Goal: Information Seeking & Learning: Learn about a topic

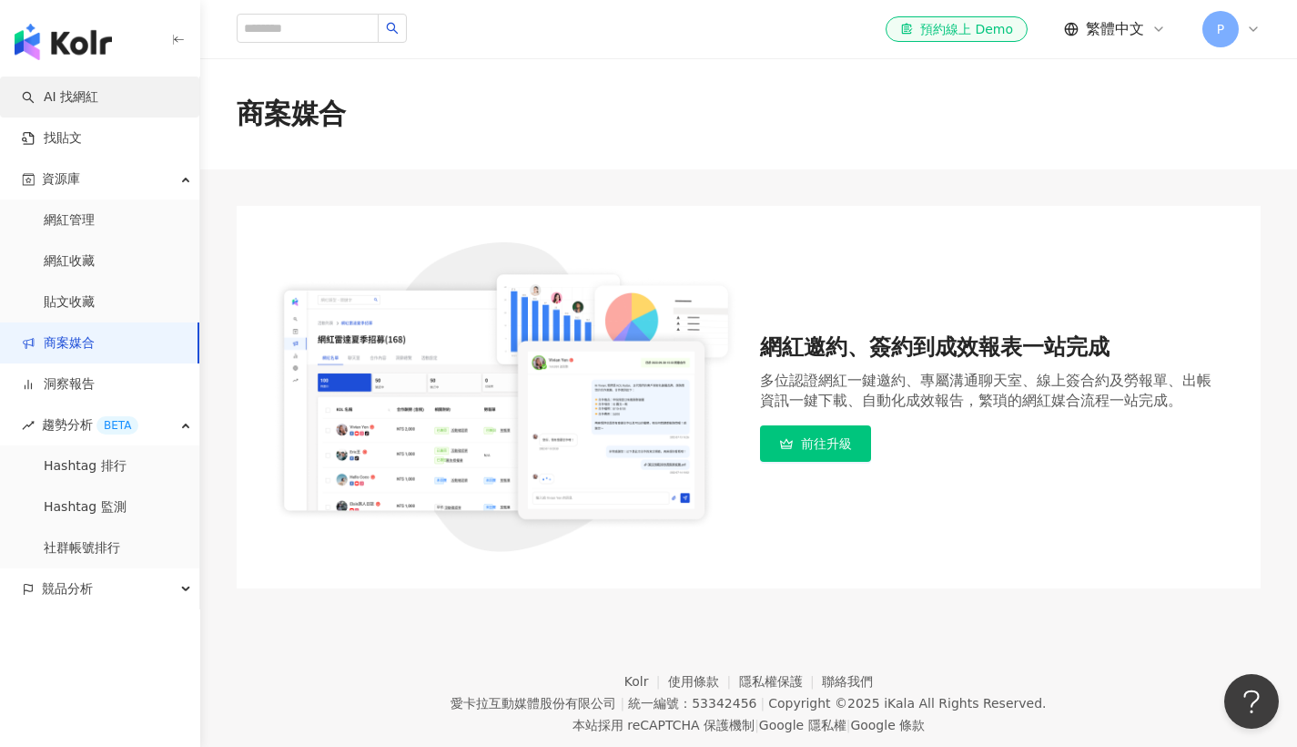
click at [75, 98] on link "AI 找網紅" at bounding box center [60, 97] width 76 height 18
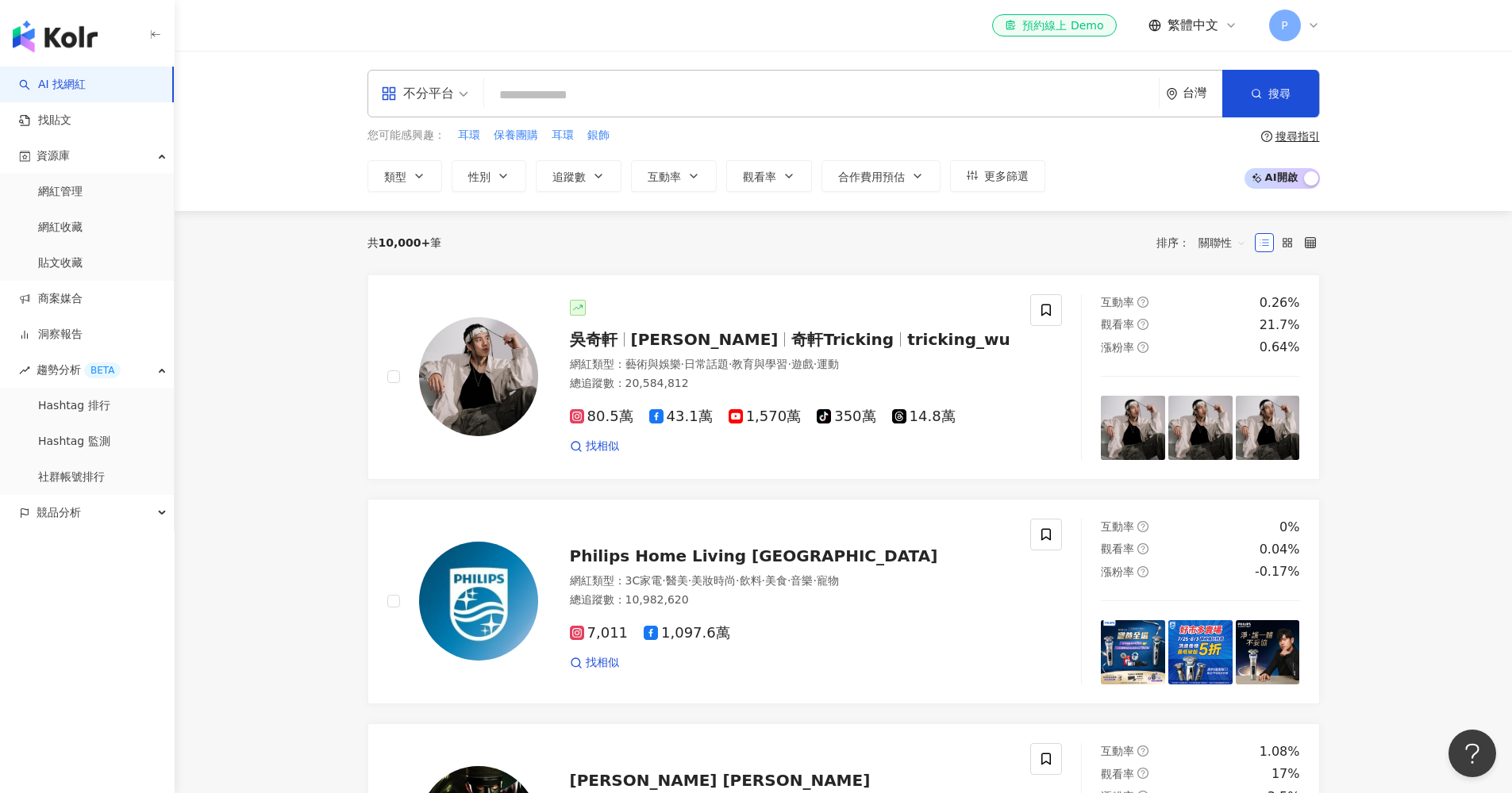
click at [1025, 207] on div "不分平台 台灣 搜尋 您可能感興趣： 耳環 保養團購 耳環 銀飾 類型 性別 追蹤數 互動率 觀看率 合作費用預估 更多篩選 搜尋指引 AI 開啟 AI 關閉" at bounding box center [843, 131] width 1338 height 160
click at [560, 93] on input "search" at bounding box center [821, 95] width 662 height 30
click at [465, 133] on span "耳環" at bounding box center [468, 136] width 22 height 16
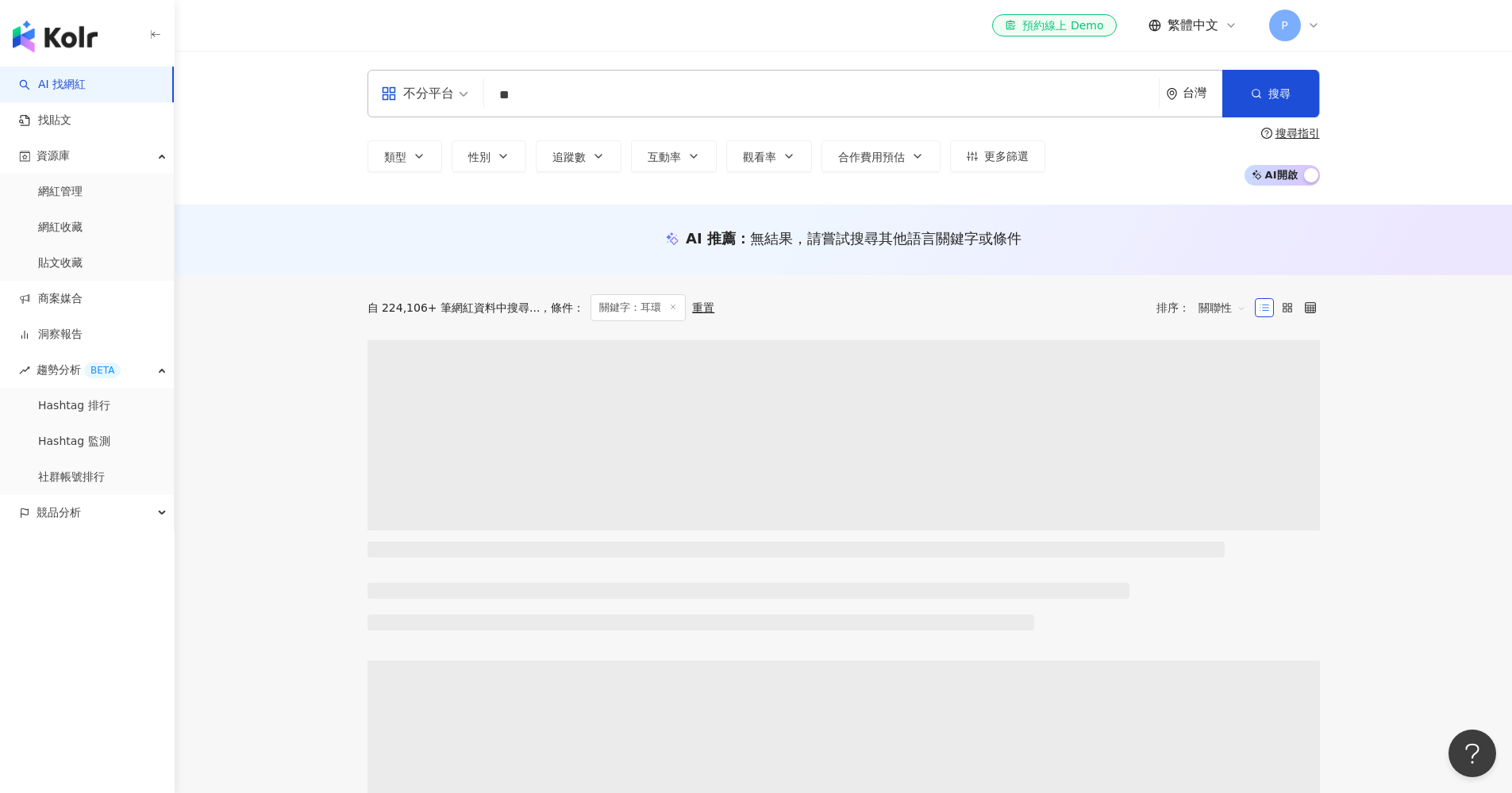
click at [1130, 137] on div "搜尋指引" at bounding box center [1297, 133] width 44 height 13
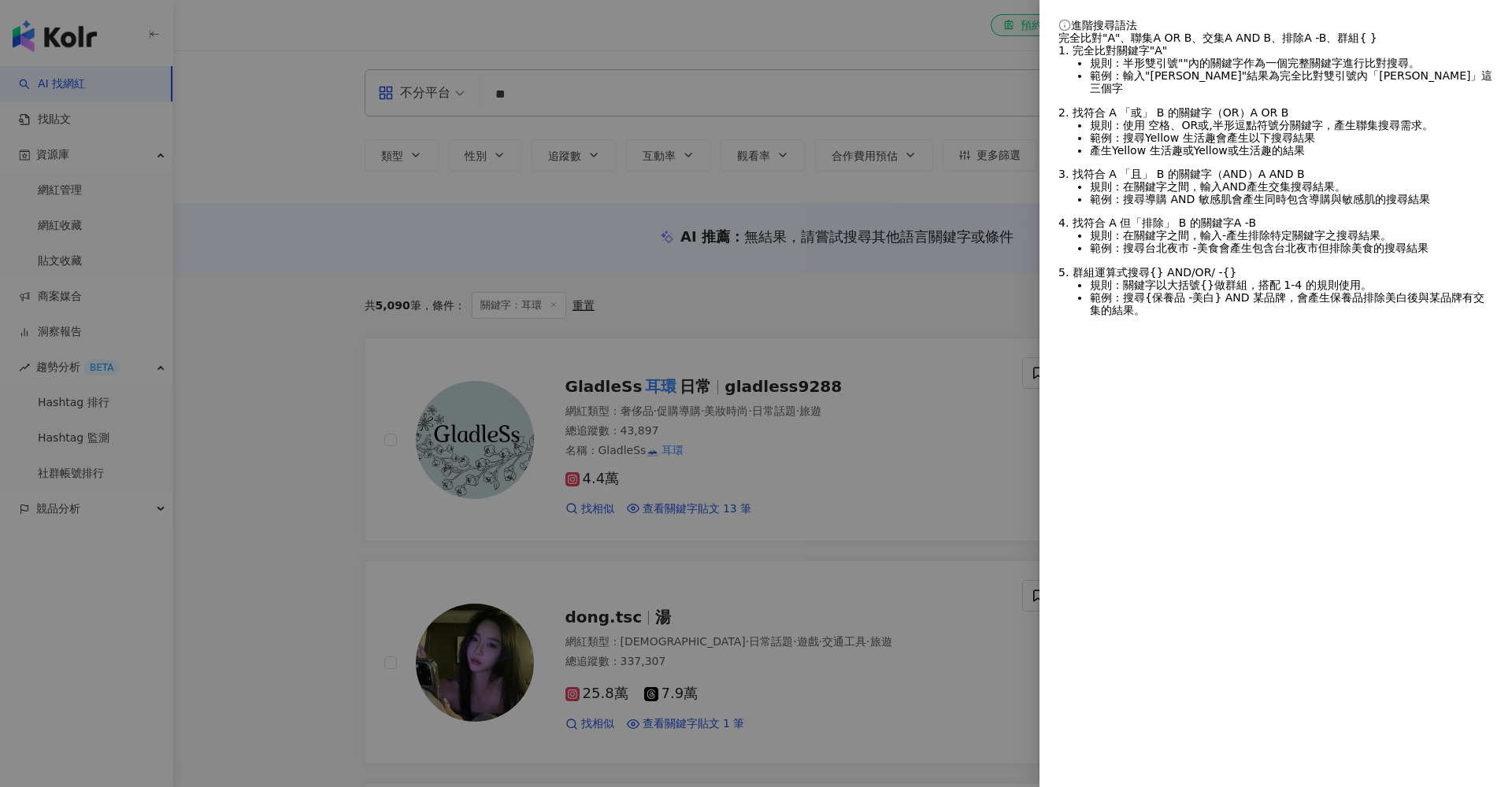
click at [610, 99] on div at bounding box center [756, 394] width 1512 height 787
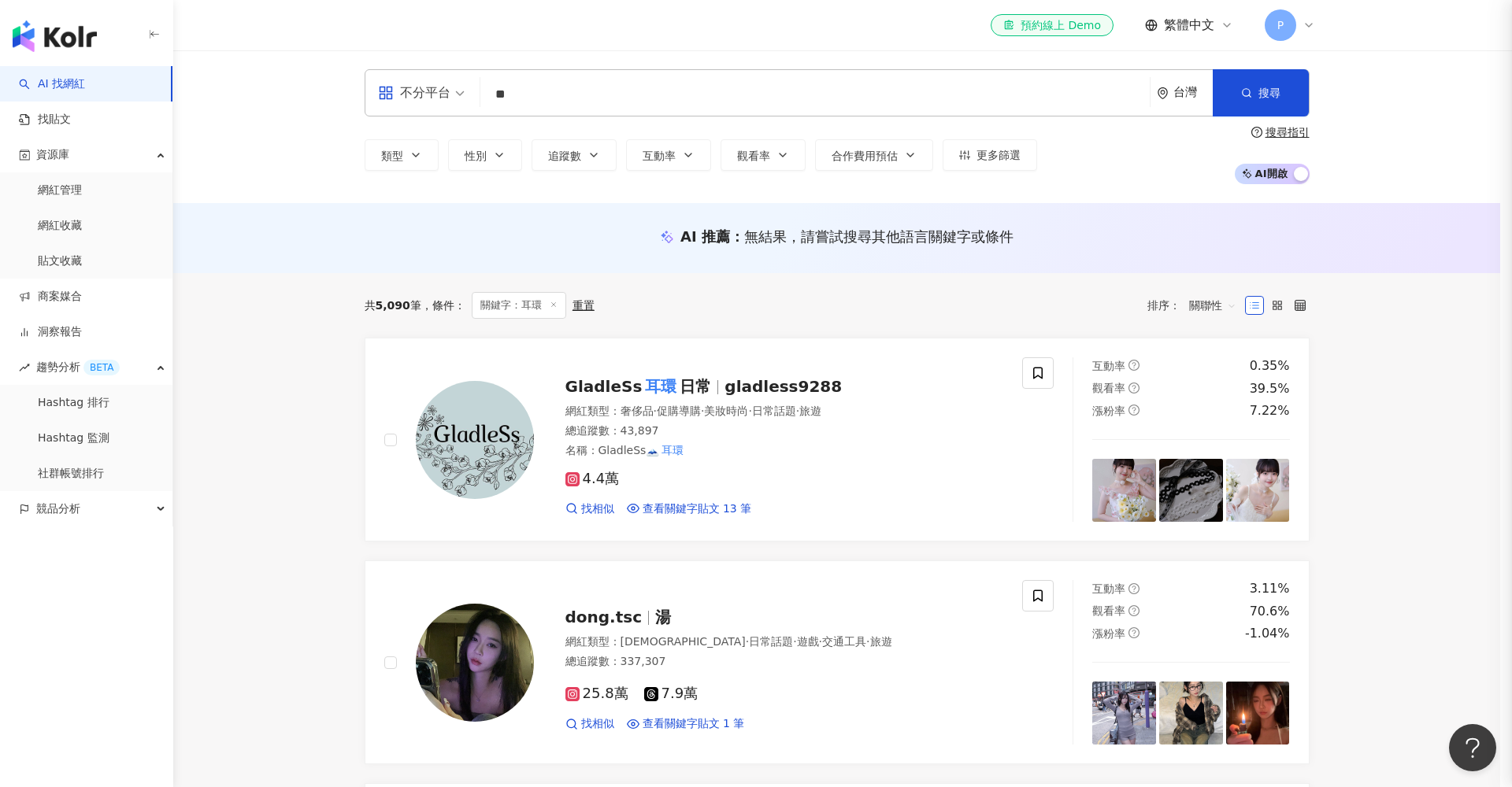
click at [609, 93] on div at bounding box center [756, 394] width 1512 height 787
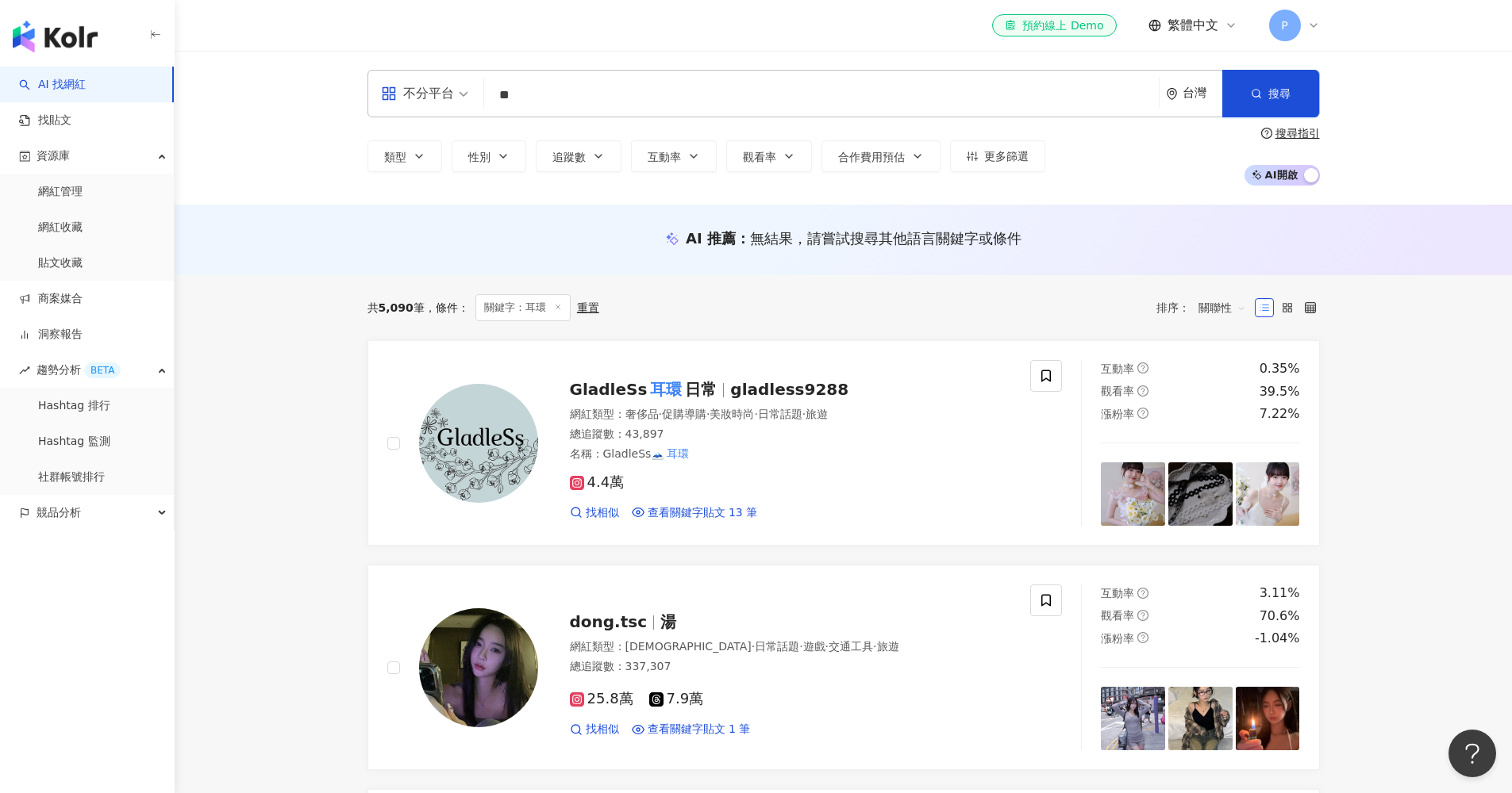
click at [594, 104] on input "**" at bounding box center [821, 95] width 662 height 30
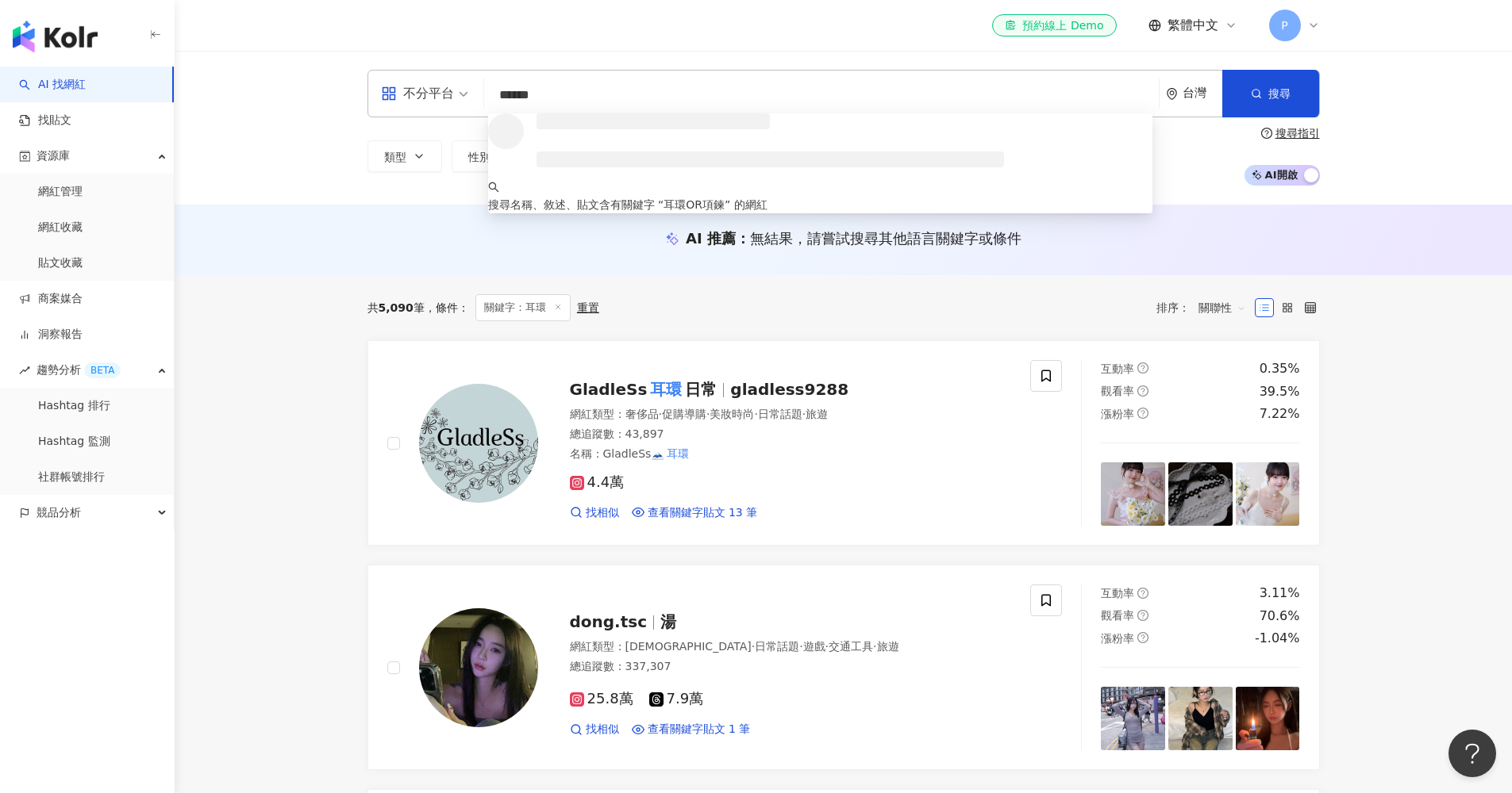
type input "******"
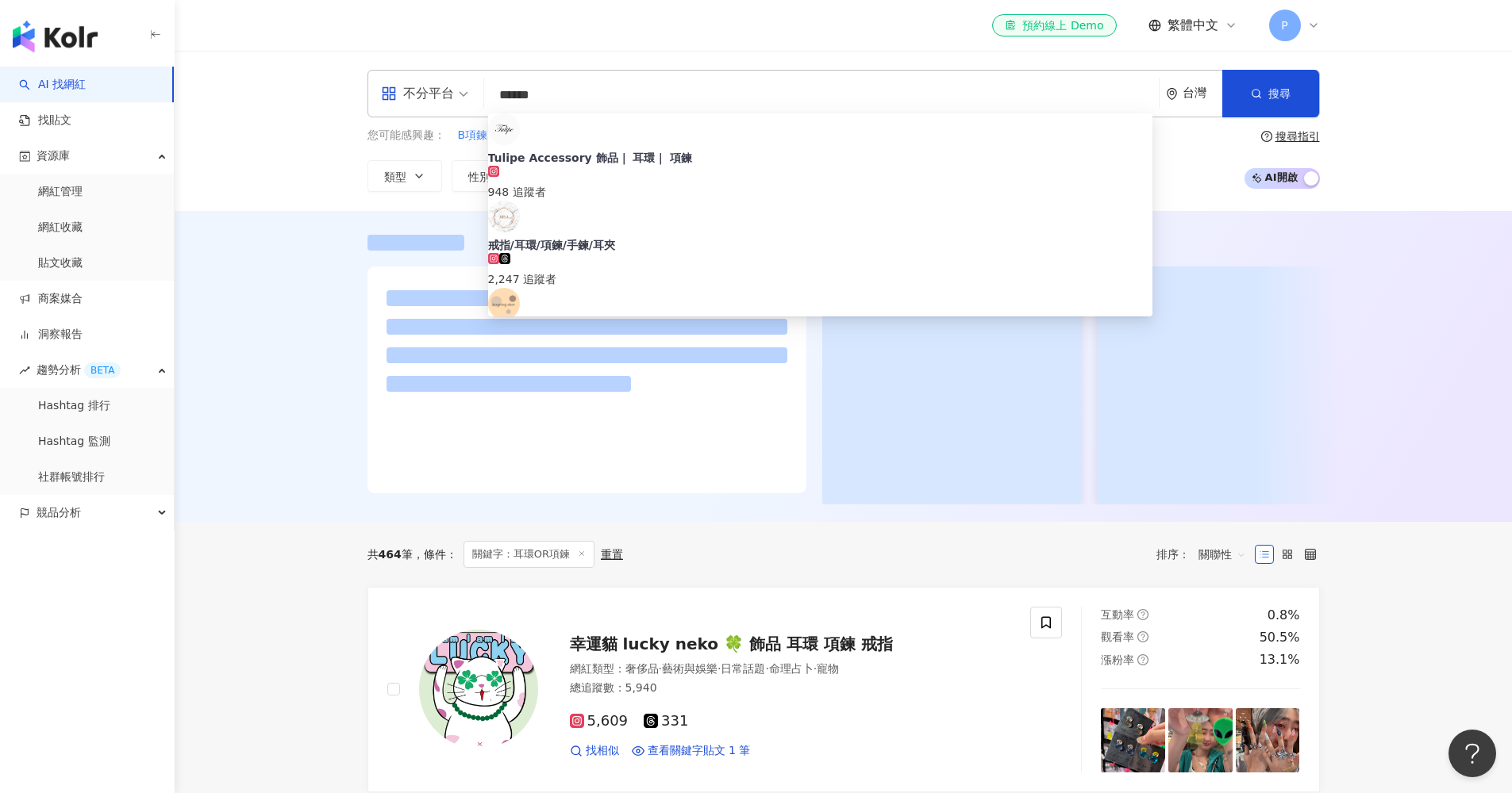
click at [1130, 480] on div at bounding box center [843, 366] width 1338 height 311
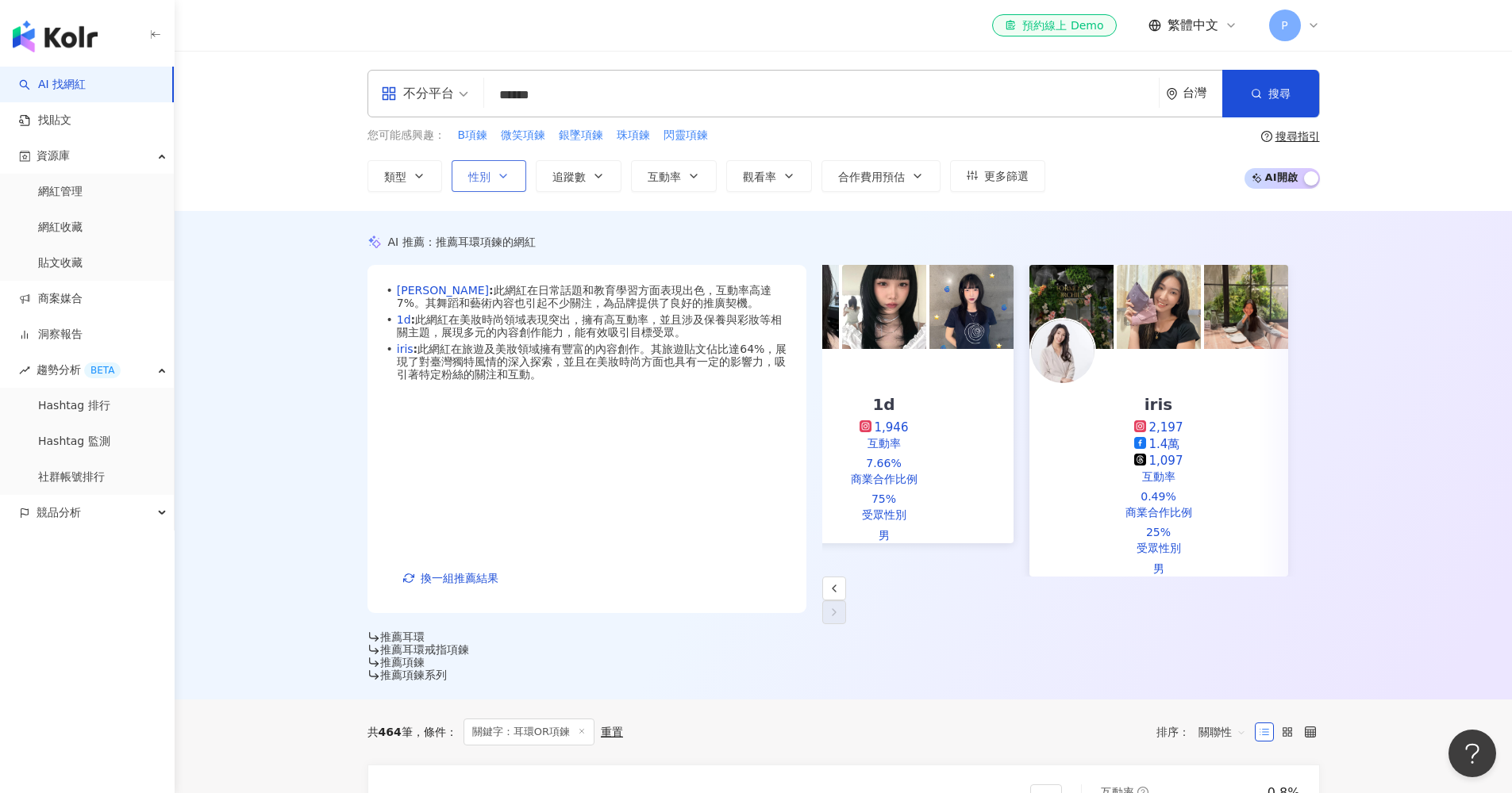
click at [477, 177] on span "性別" at bounding box center [479, 177] width 22 height 13
click at [528, 235] on span "女" at bounding box center [539, 227] width 24 height 17
click at [577, 180] on span "追蹤數" at bounding box center [569, 177] width 33 height 13
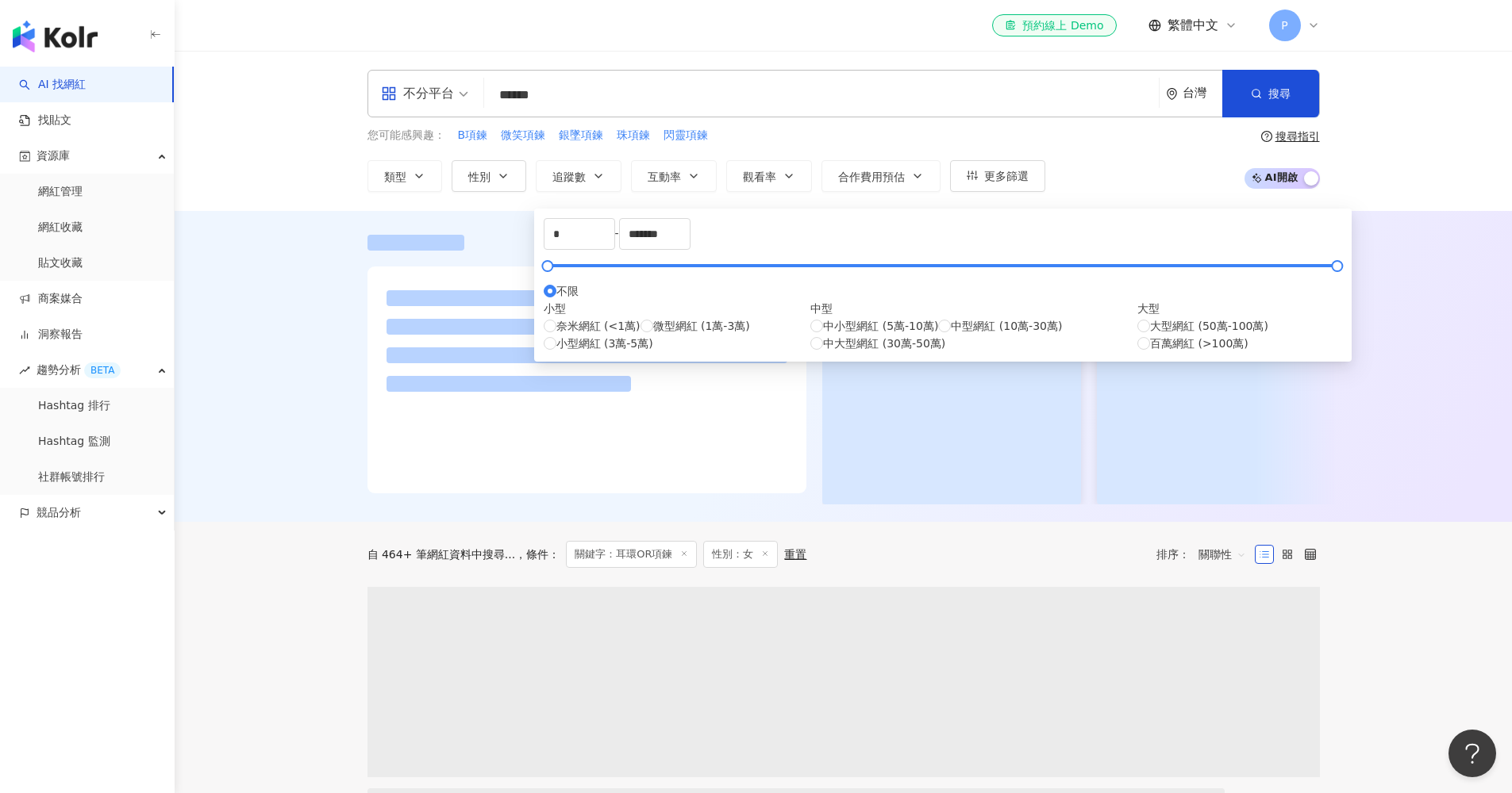
click at [1055, 142] on div "您可能感興趣： B項鍊 微笑項鍊 銀墜項鍊 珠項鍊 閃靈項鍊 類型 性別 追蹤數 互動率 觀看率 合作費用預估 更多篩選 不限 女 男 其他 * - ****…" at bounding box center [844, 159] width 952 height 65
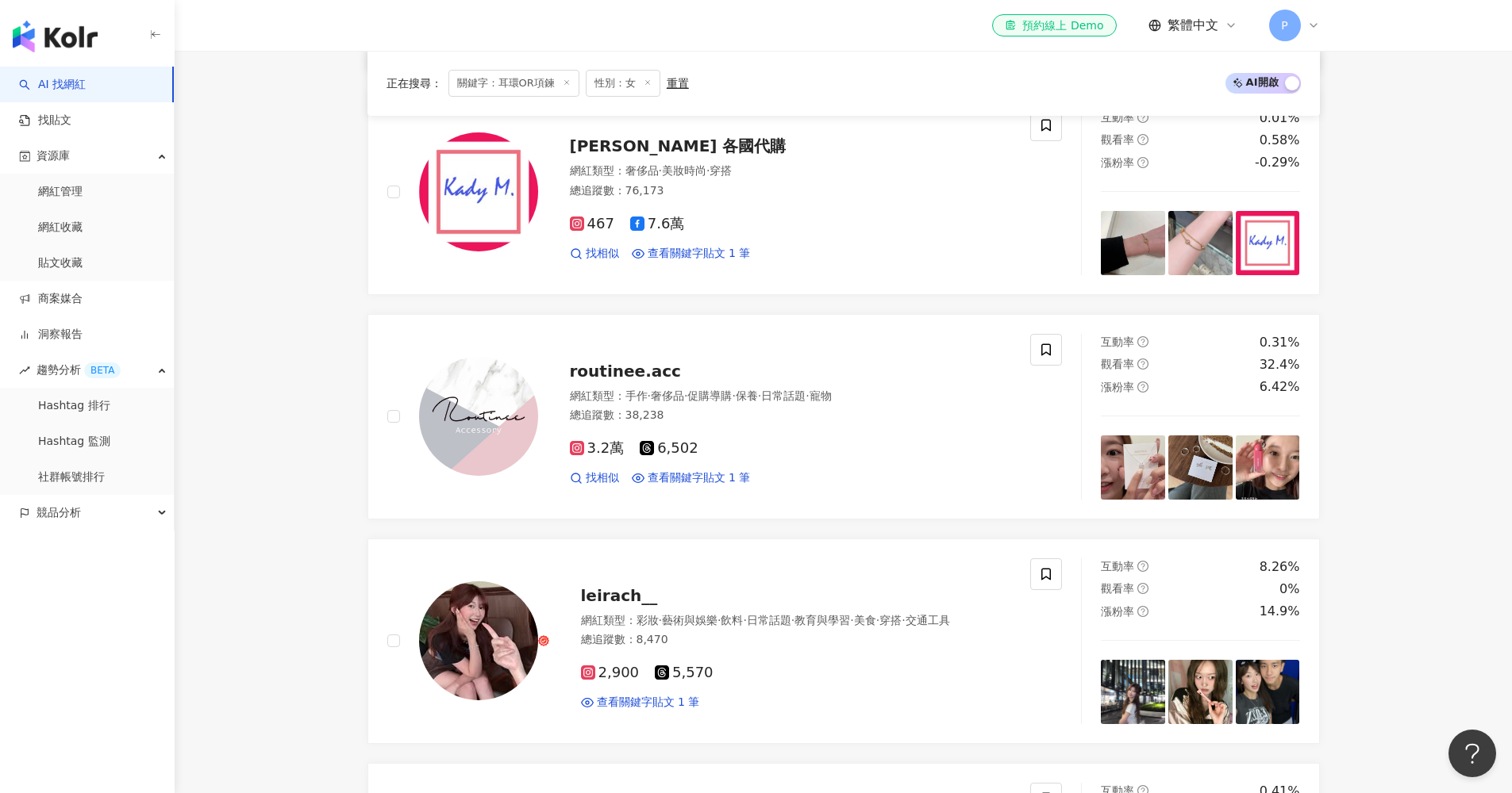
scroll to position [336, 0]
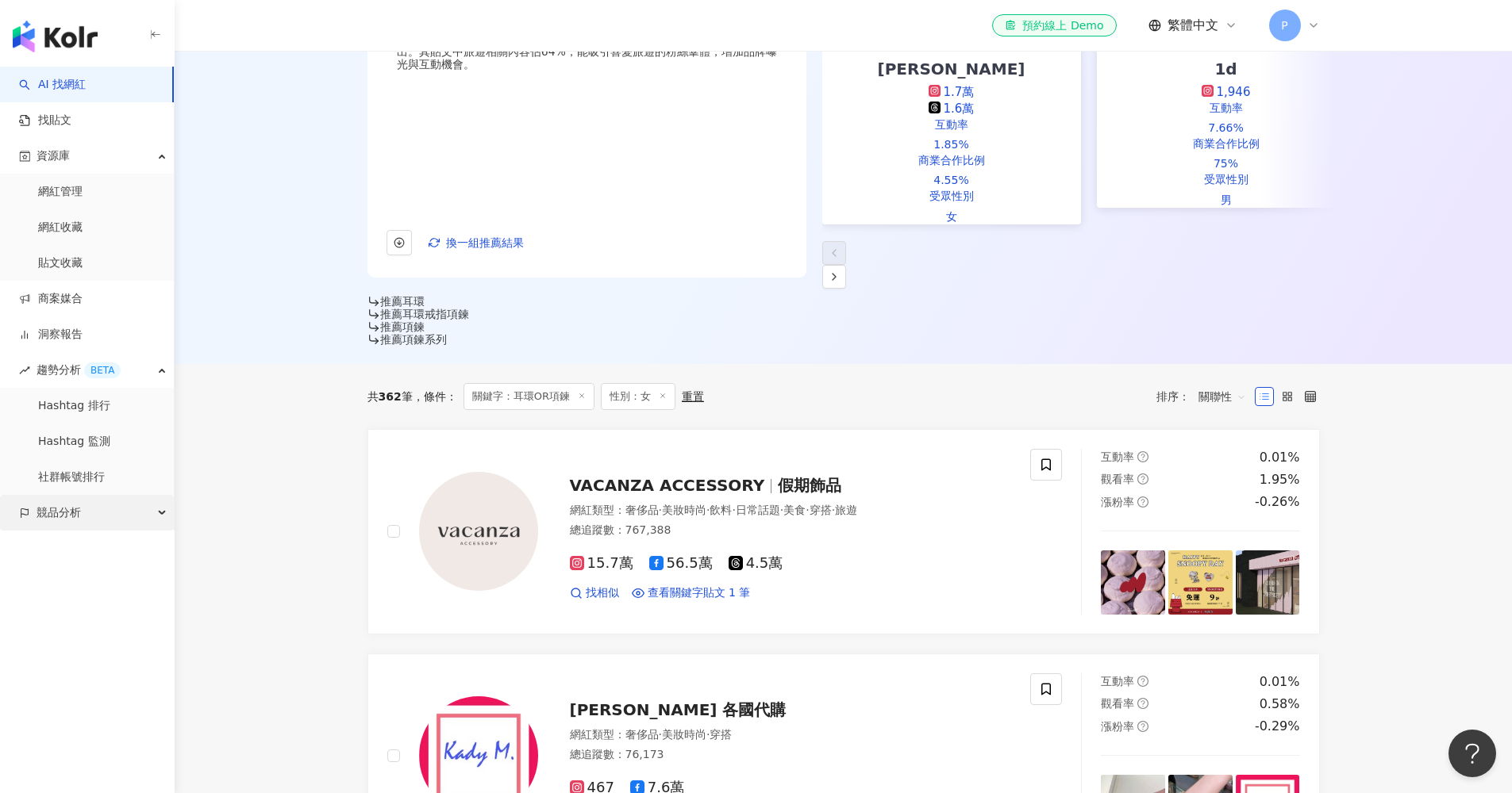
click at [106, 512] on div "競品分析" at bounding box center [86, 512] width 174 height 36
click at [86, 552] on link "品牌帳號分析" at bounding box center [72, 549] width 66 height 16
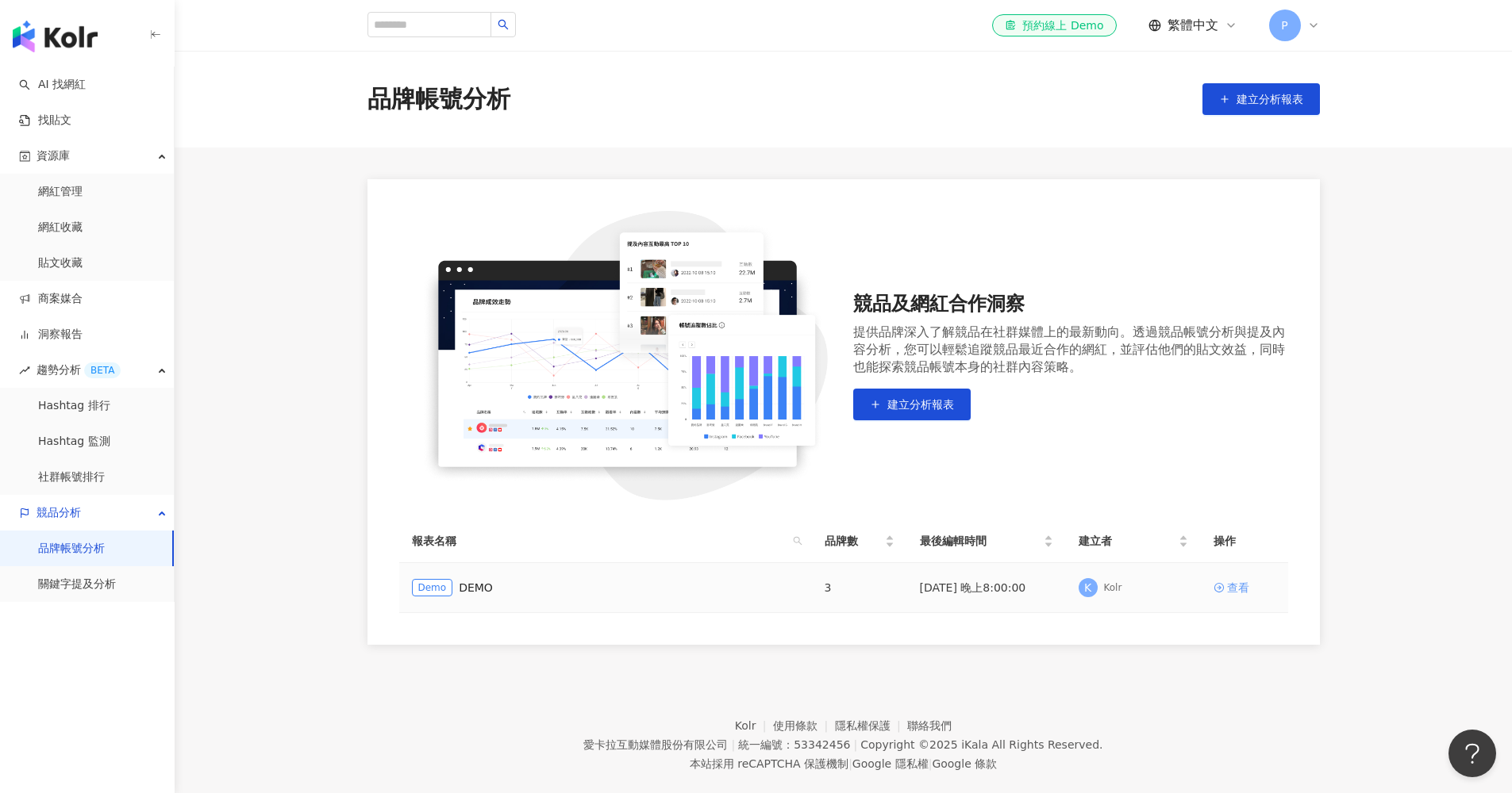
click at [1130, 587] on div "查看" at bounding box center [1237, 588] width 22 height 17
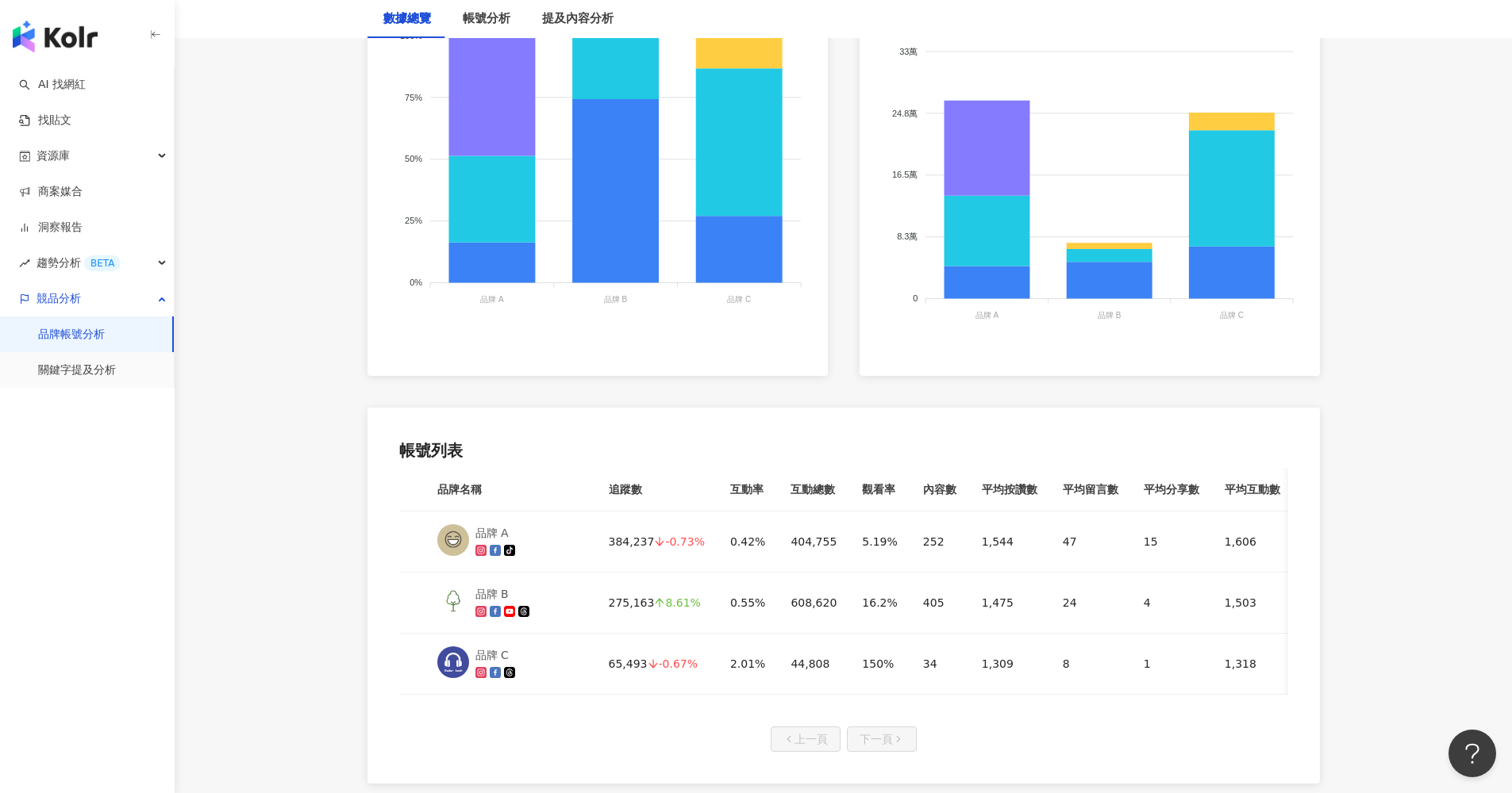
scroll to position [538, 0]
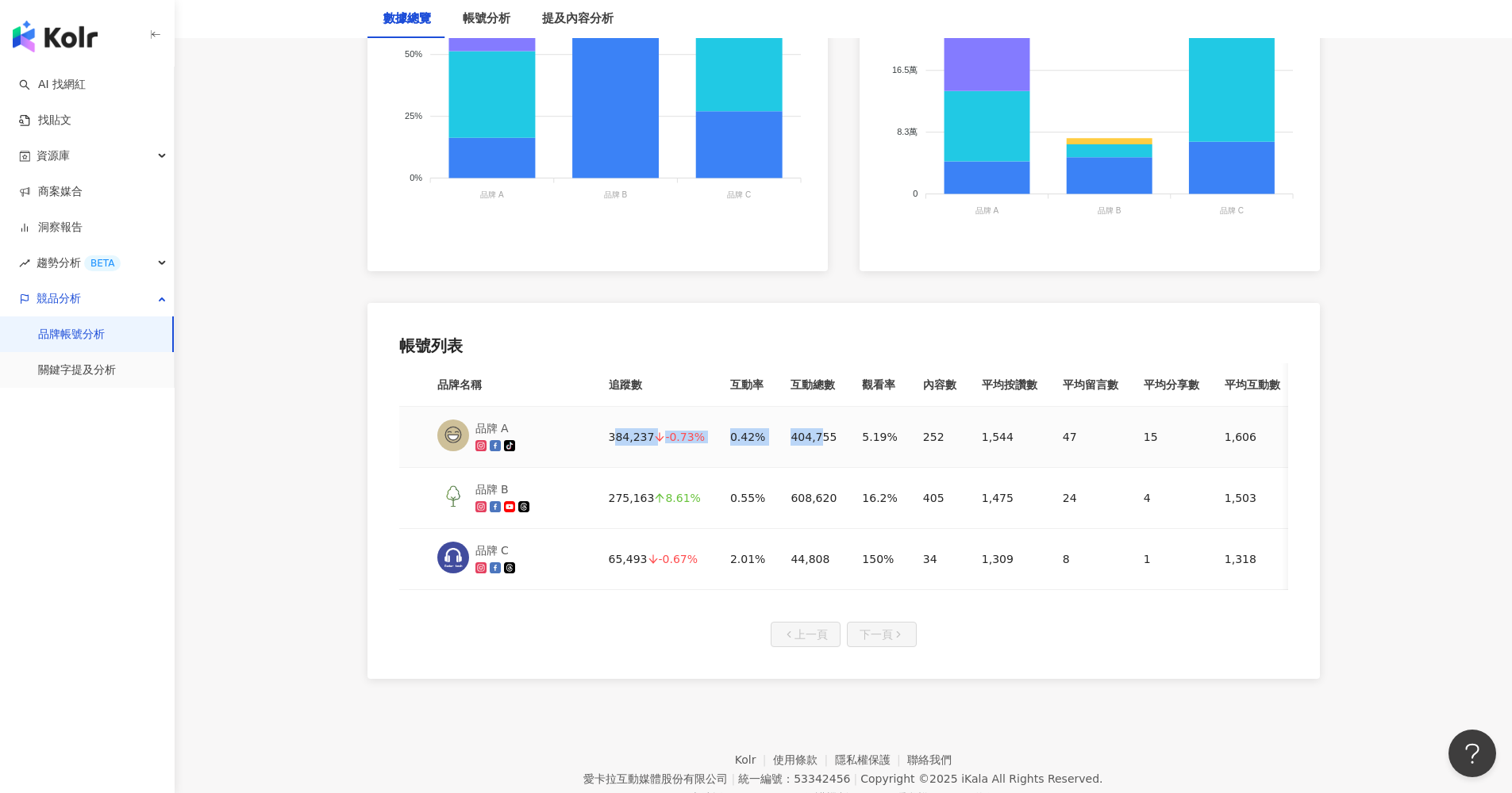
drag, startPoint x: 613, startPoint y: 435, endPoint x: 815, endPoint y: 434, distance: 202.0
click at [815, 434] on tr "品牌 A 384,237 -0.73% 0.42% 404,755 5.19% 252 1,544 47 15 1,606 19,952" at bounding box center [887, 437] width 975 height 61
click at [815, 434] on div "404,755" at bounding box center [814, 437] width 46 height 17
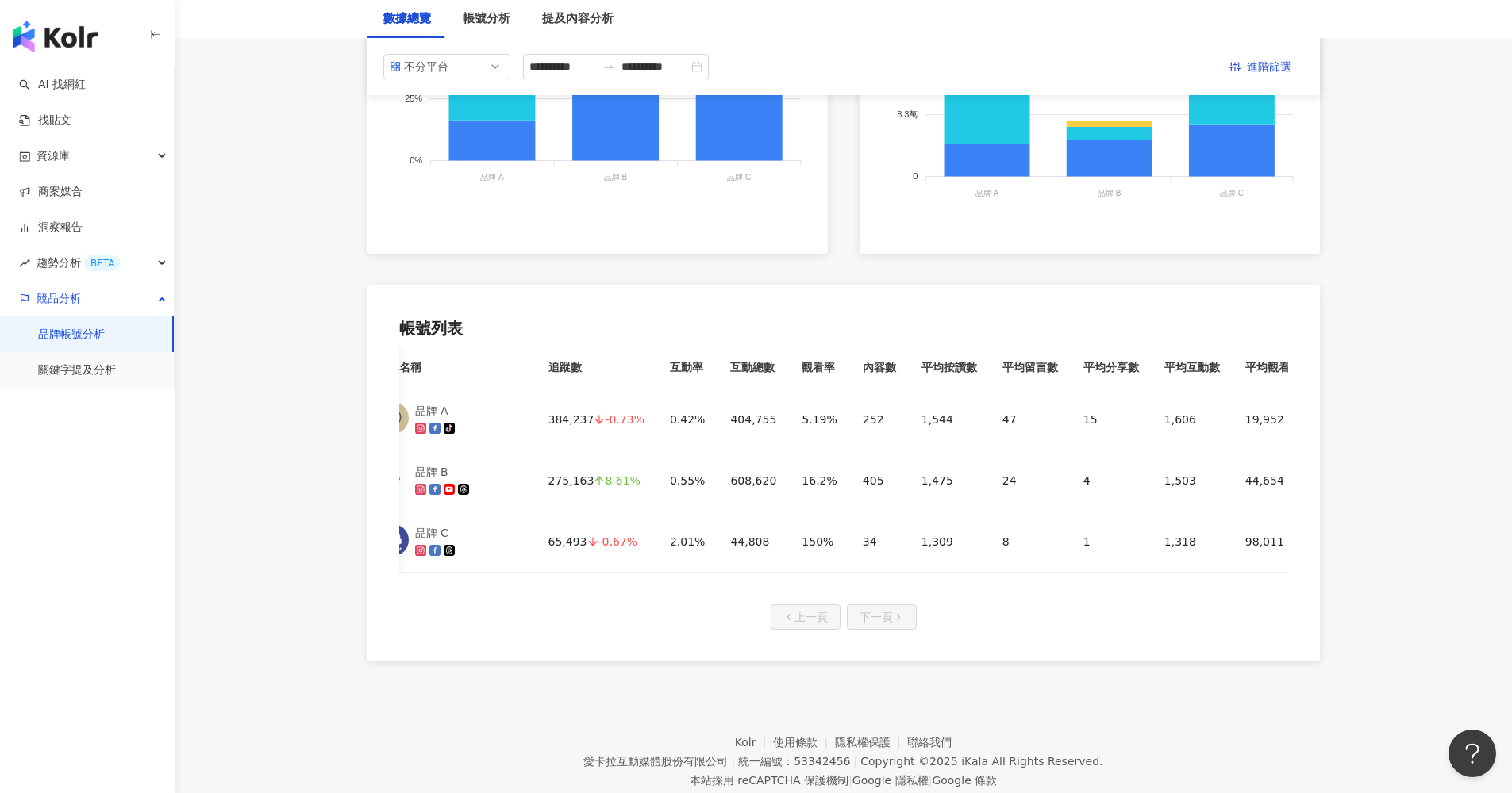
scroll to position [0, 0]
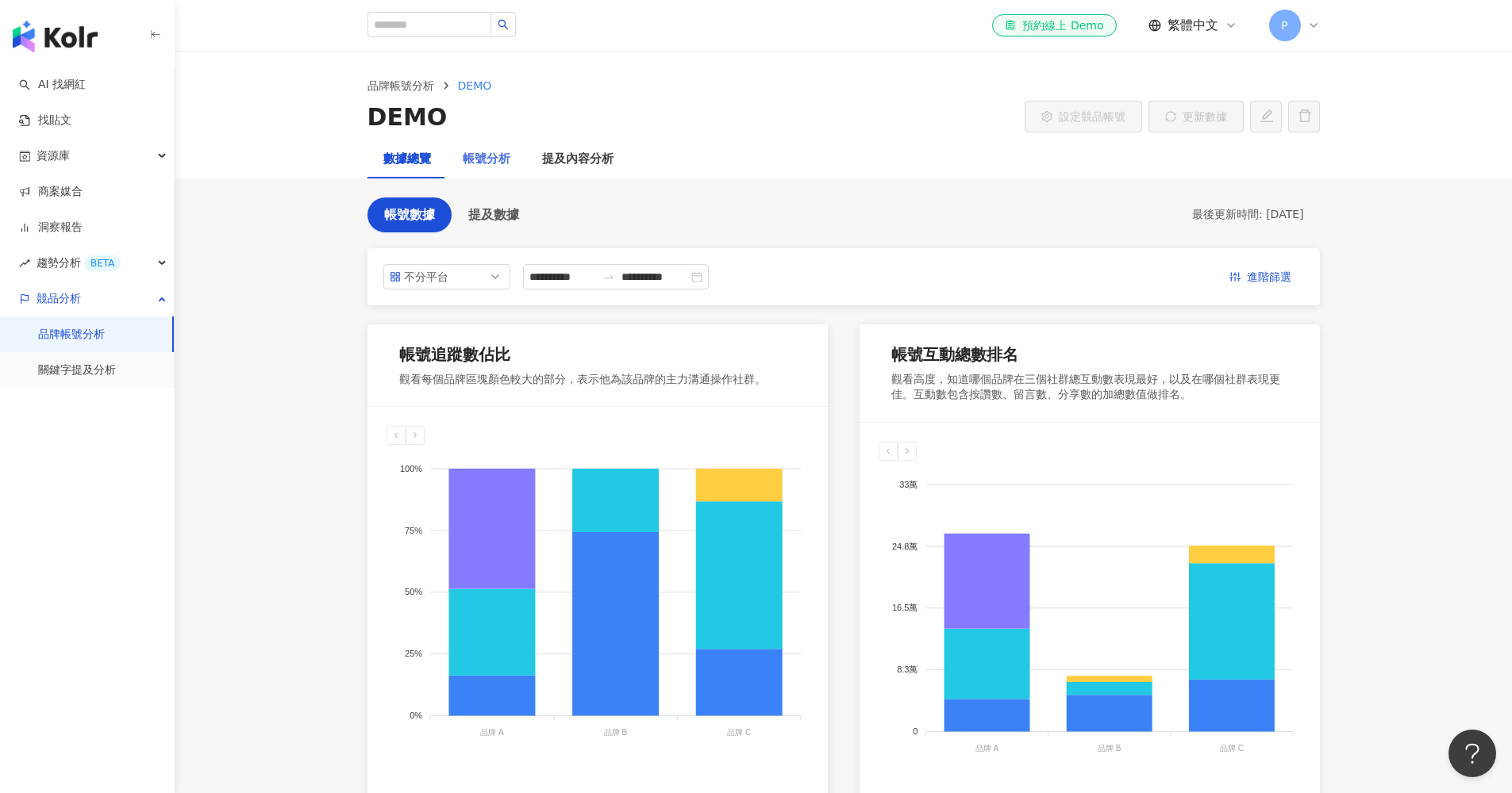
click at [521, 170] on div "帳號分析" at bounding box center [487, 159] width 79 height 38
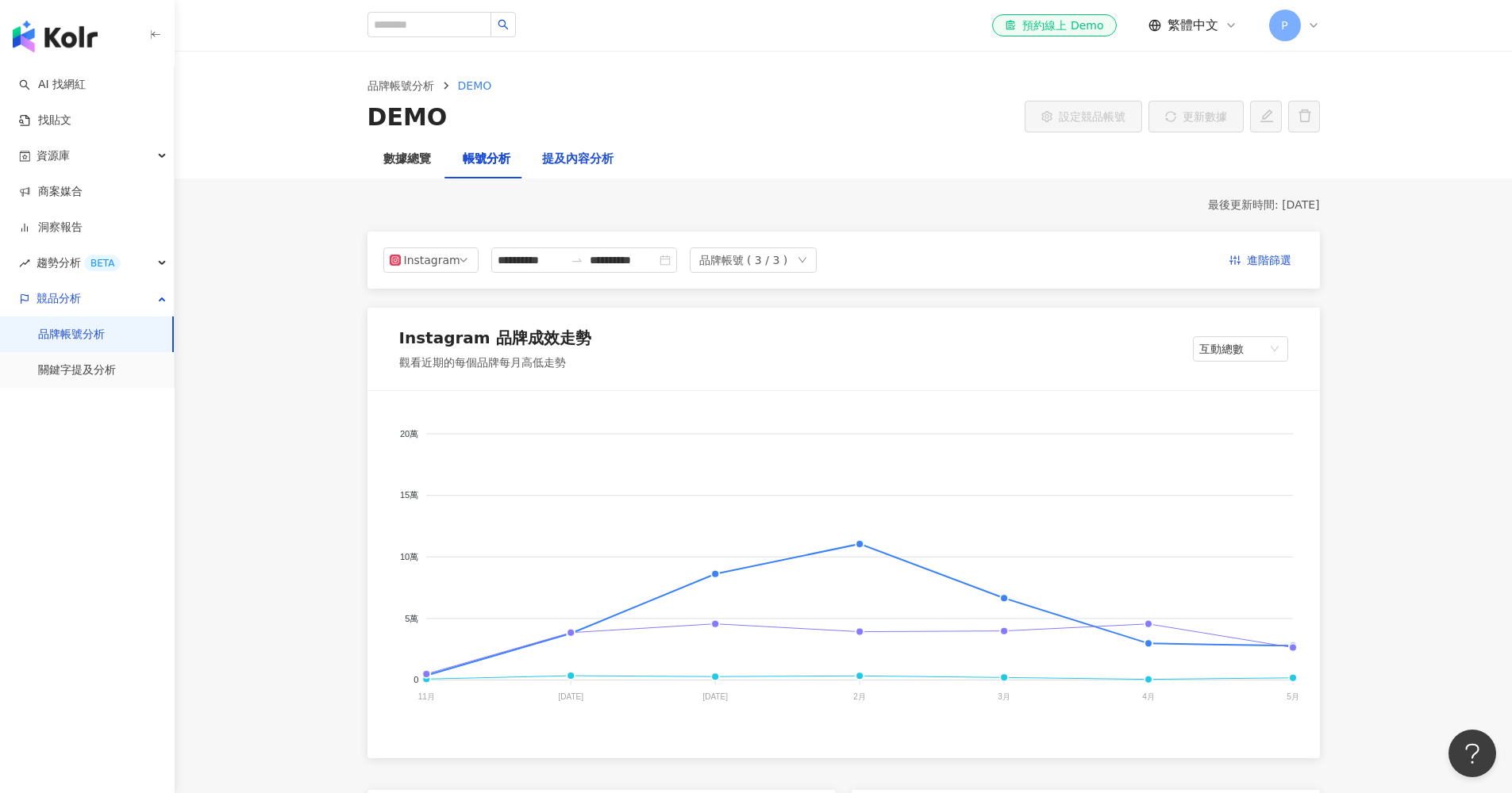
click at [568, 157] on div "提及內容分析" at bounding box center [578, 159] width 72 height 19
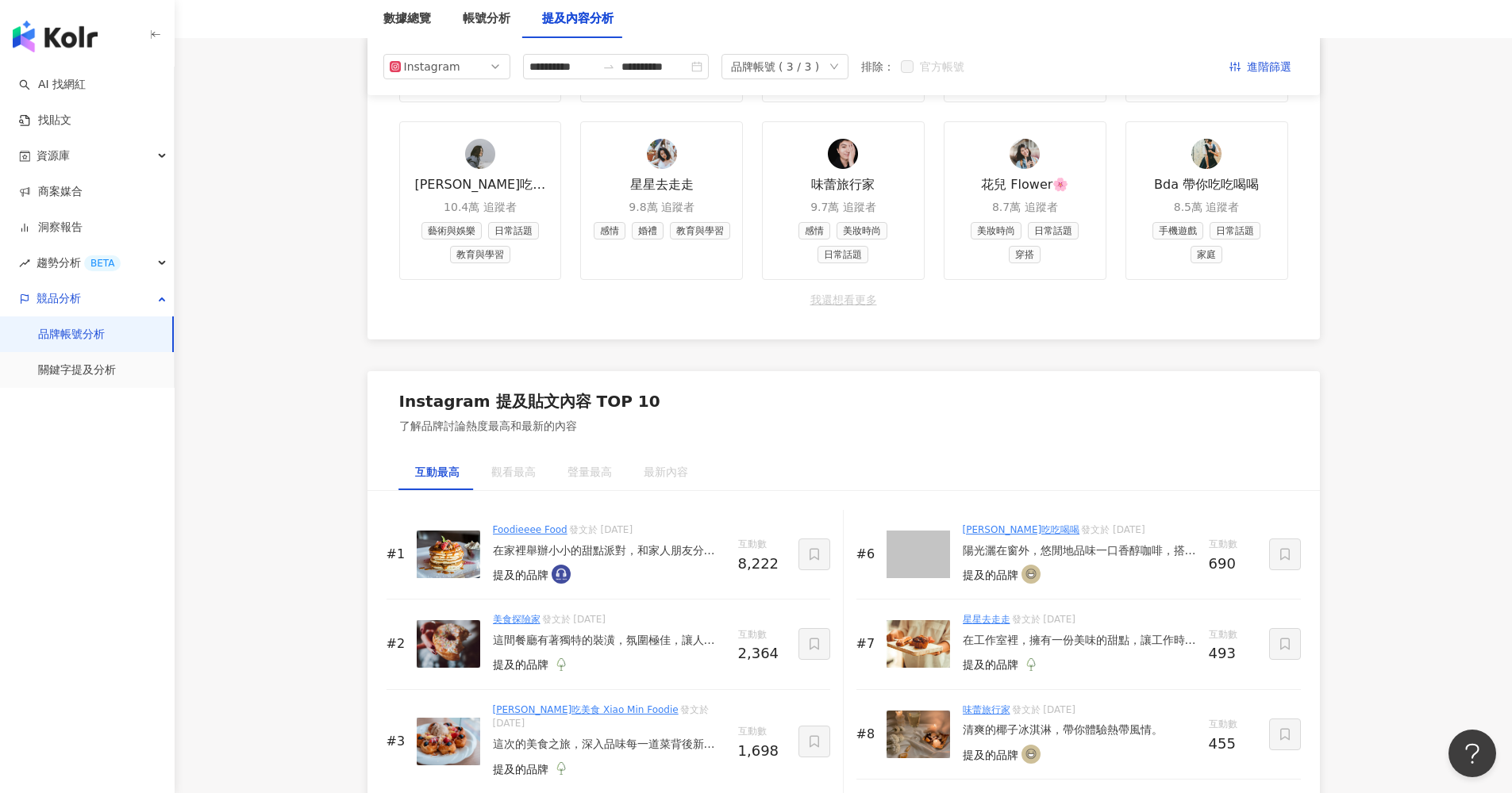
scroll to position [1764, 0]
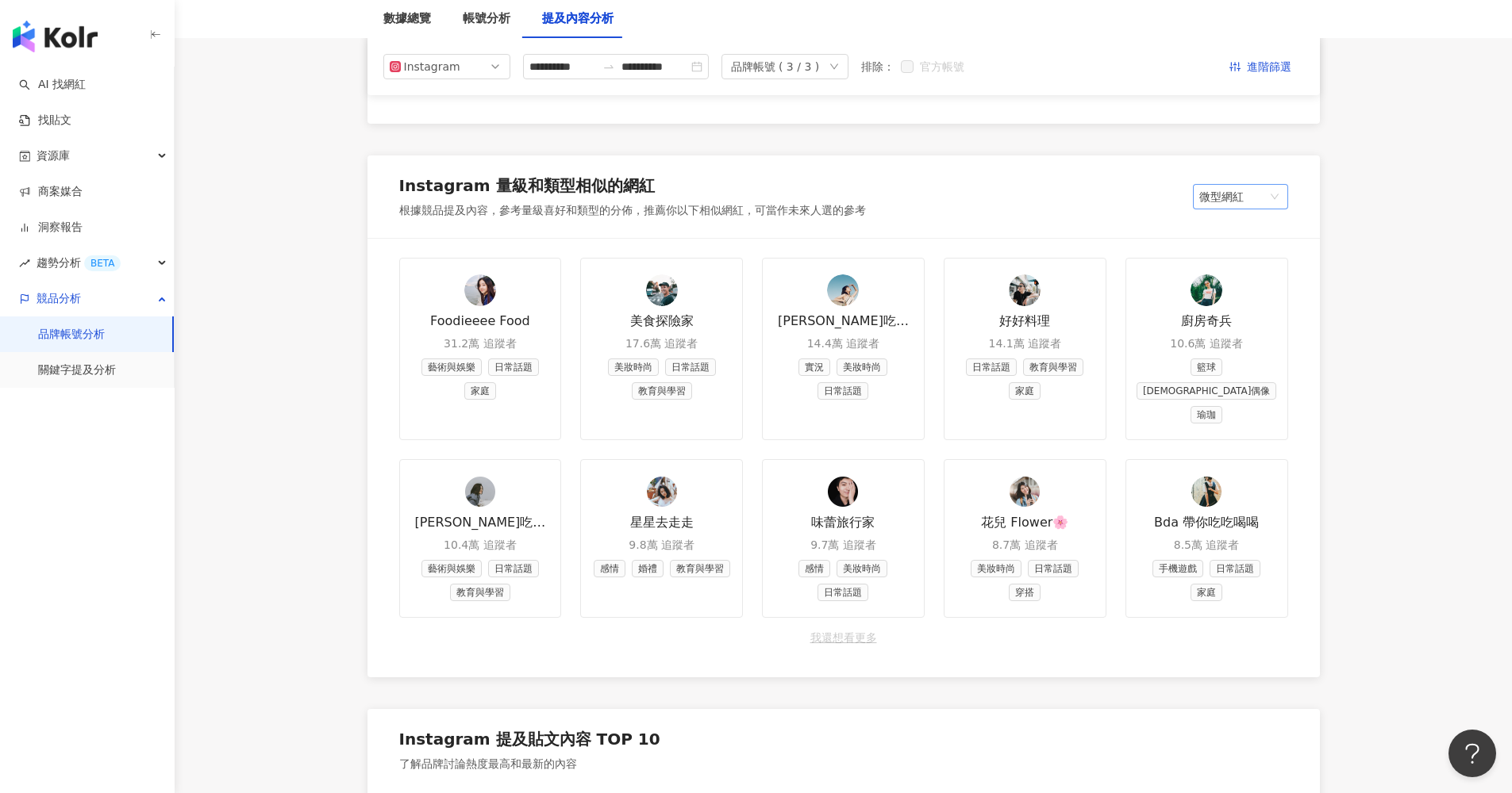
click at [1130, 196] on span "微型網紅" at bounding box center [1241, 196] width 83 height 24
click at [1130, 539] on div "Foodieeee Food 31.2萬 追蹤者 藝術與娛樂 日常話題 家庭 美食探險家 17.6萬 追蹤者 美妝時尚 日常話題 教育與學習 [PERSON_…" at bounding box center [844, 458] width 952 height 439
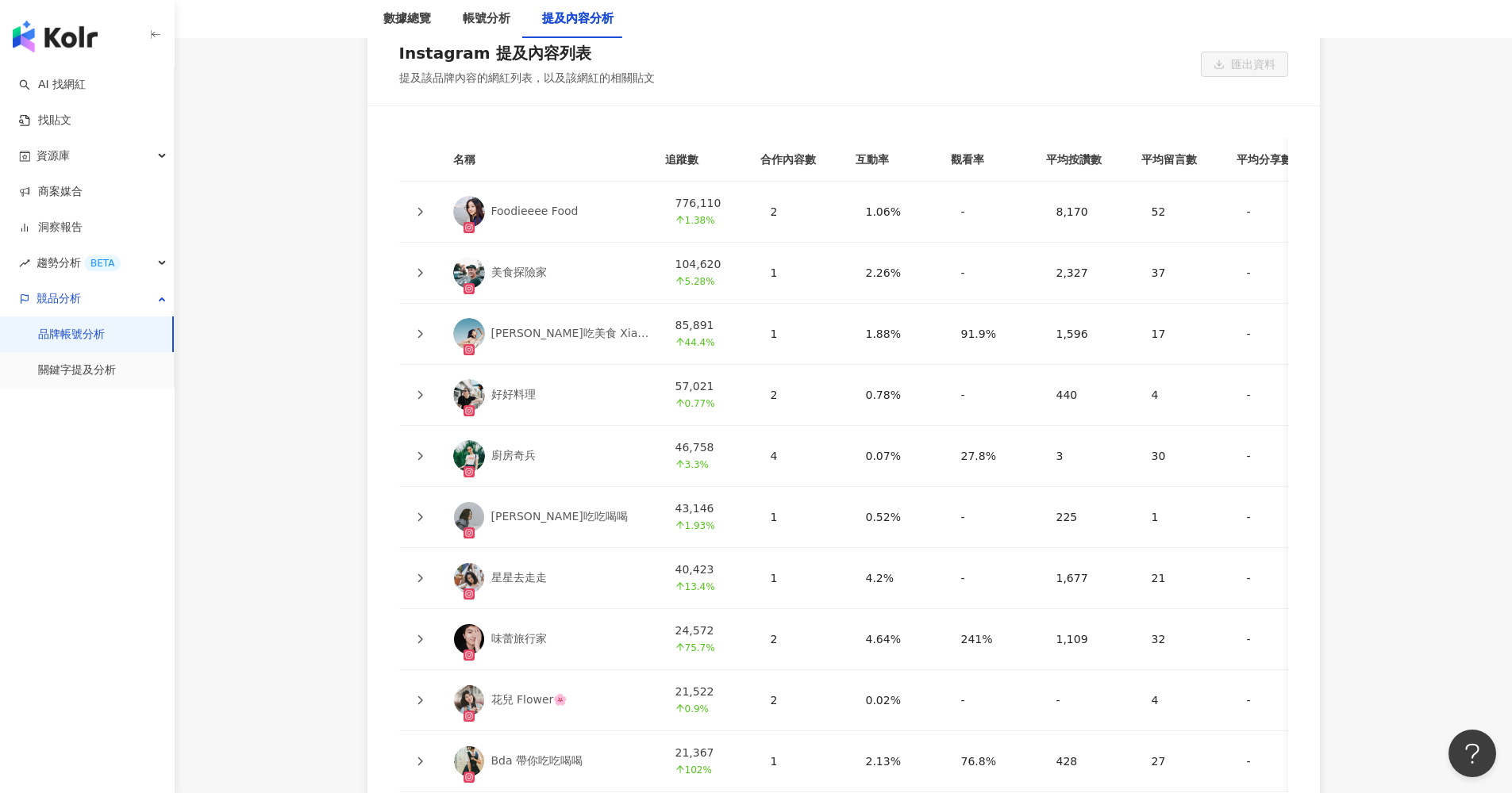
scroll to position [3630, 0]
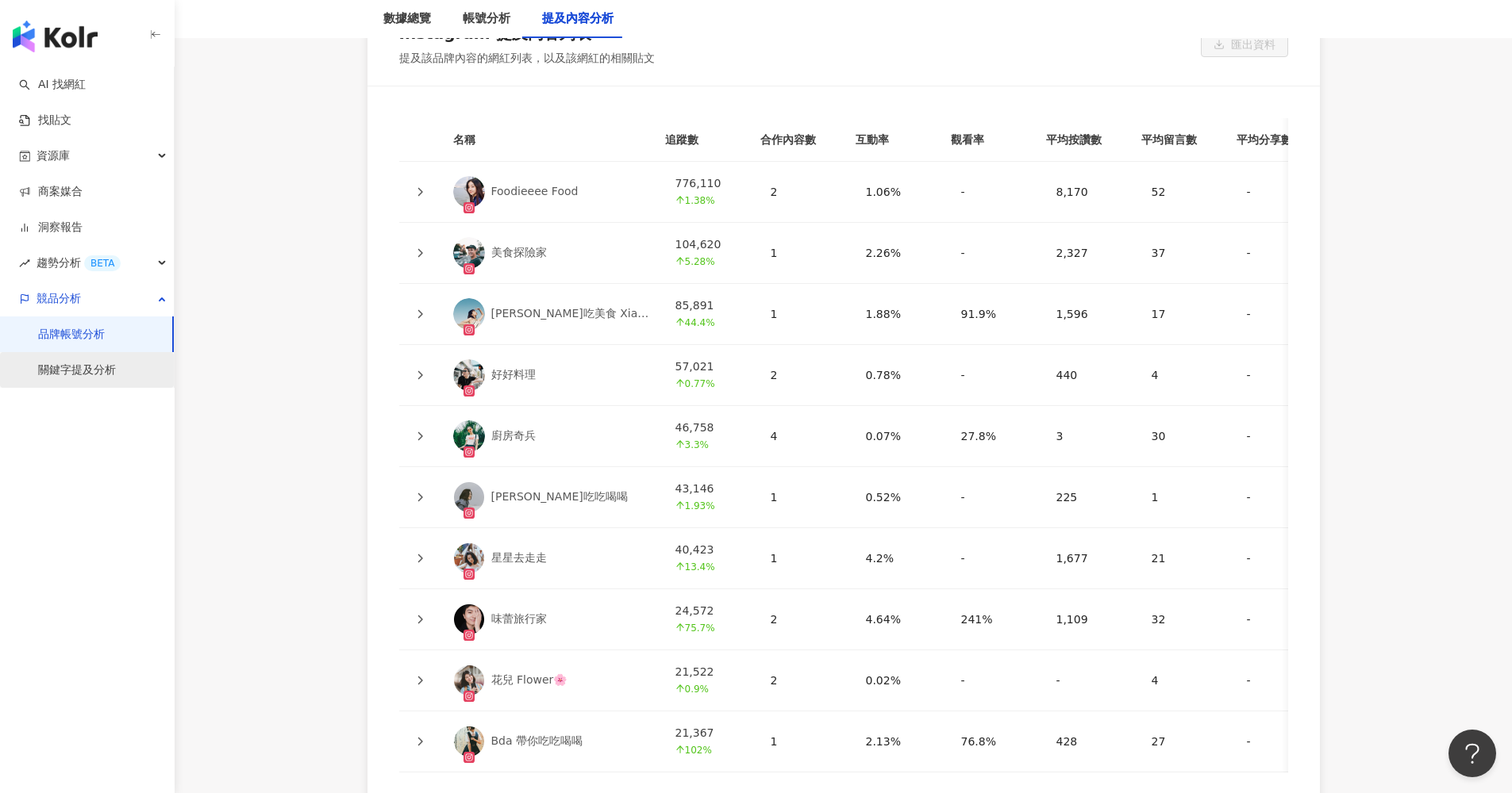
click at [85, 368] on link "關鍵字提及分析" at bounding box center [77, 370] width 78 height 16
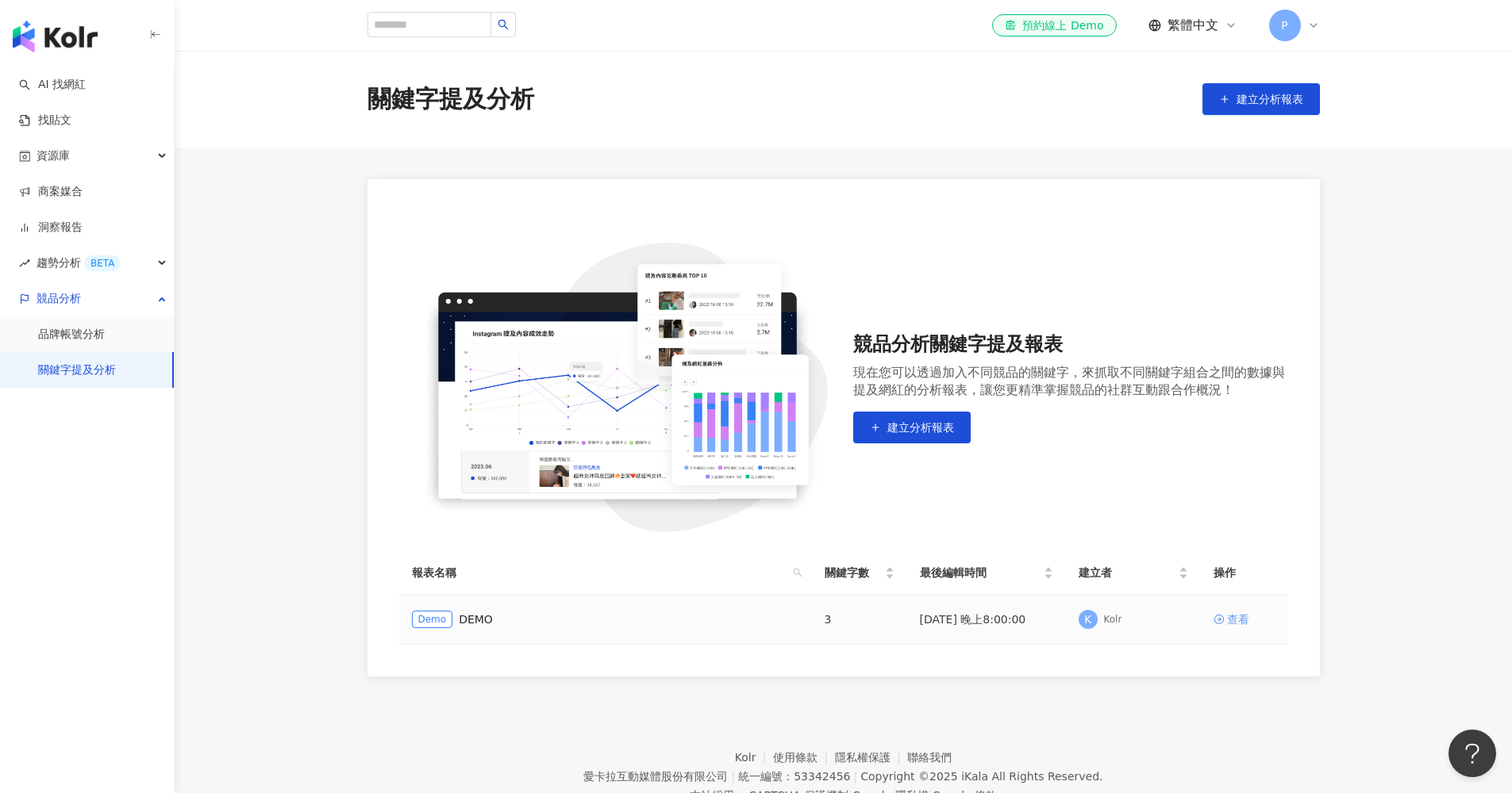
click at [1130, 616] on div "查看" at bounding box center [1237, 620] width 22 height 17
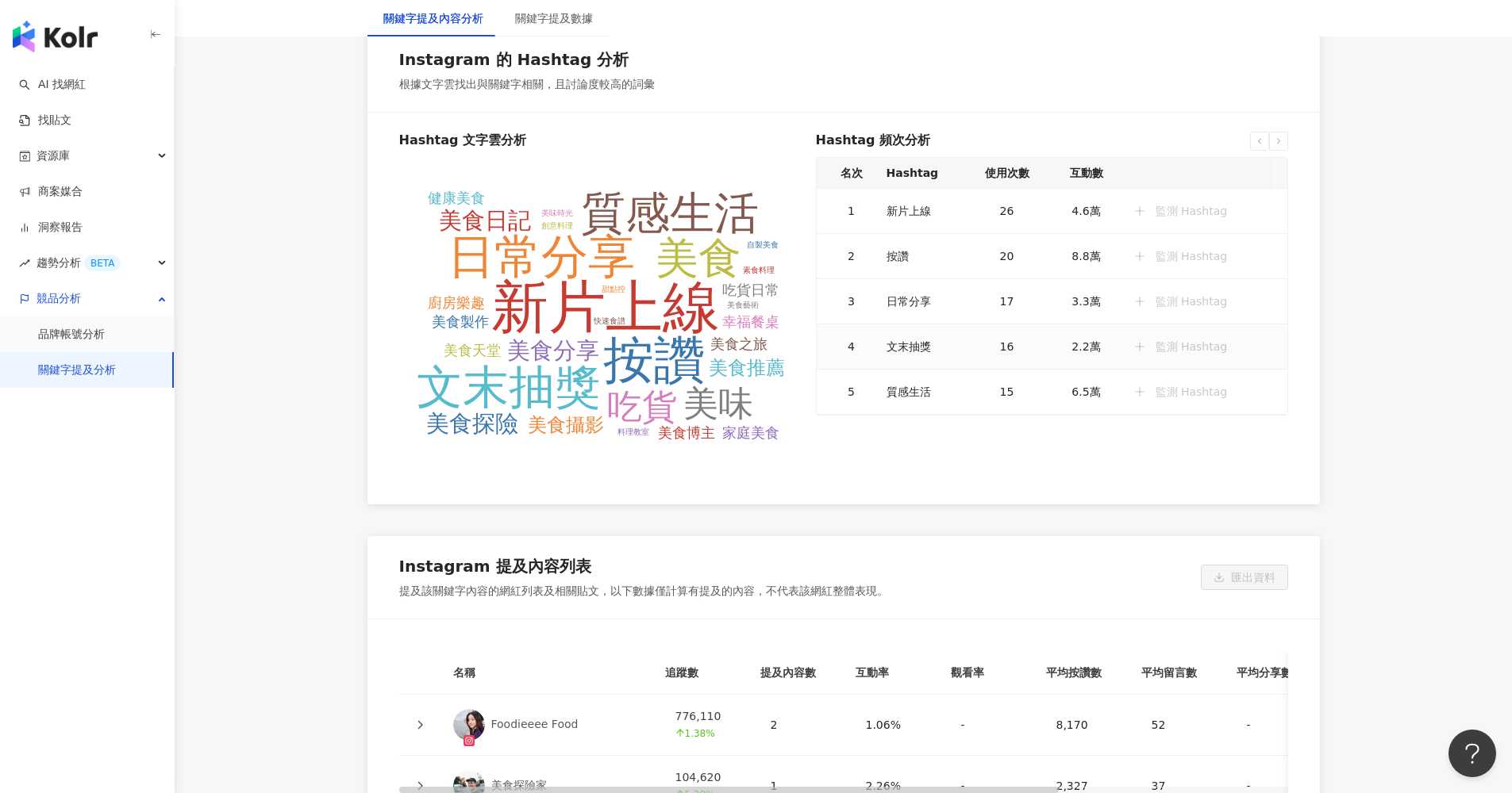
scroll to position [3829, 0]
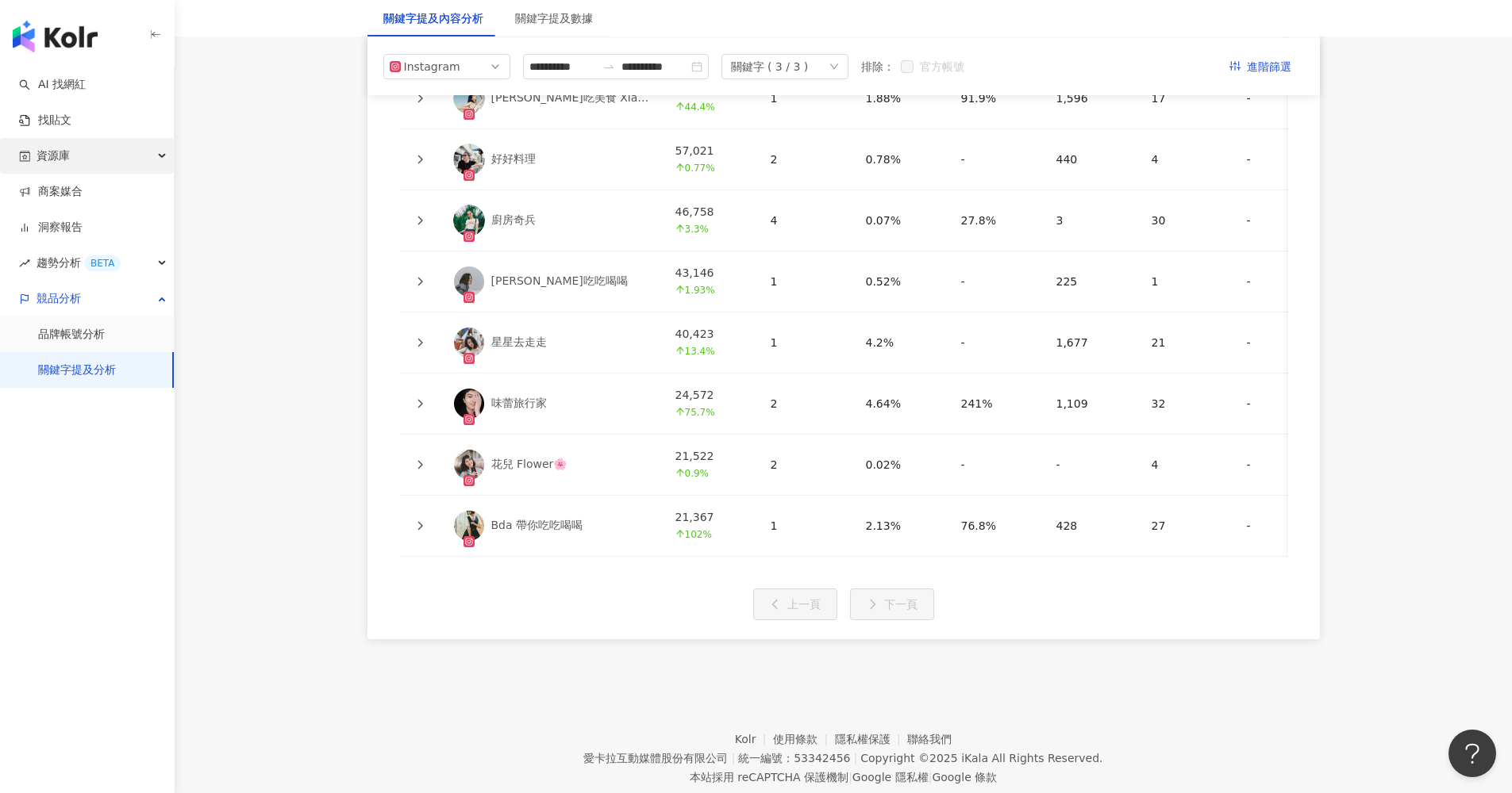
click at [99, 164] on div "資源庫" at bounding box center [86, 155] width 174 height 36
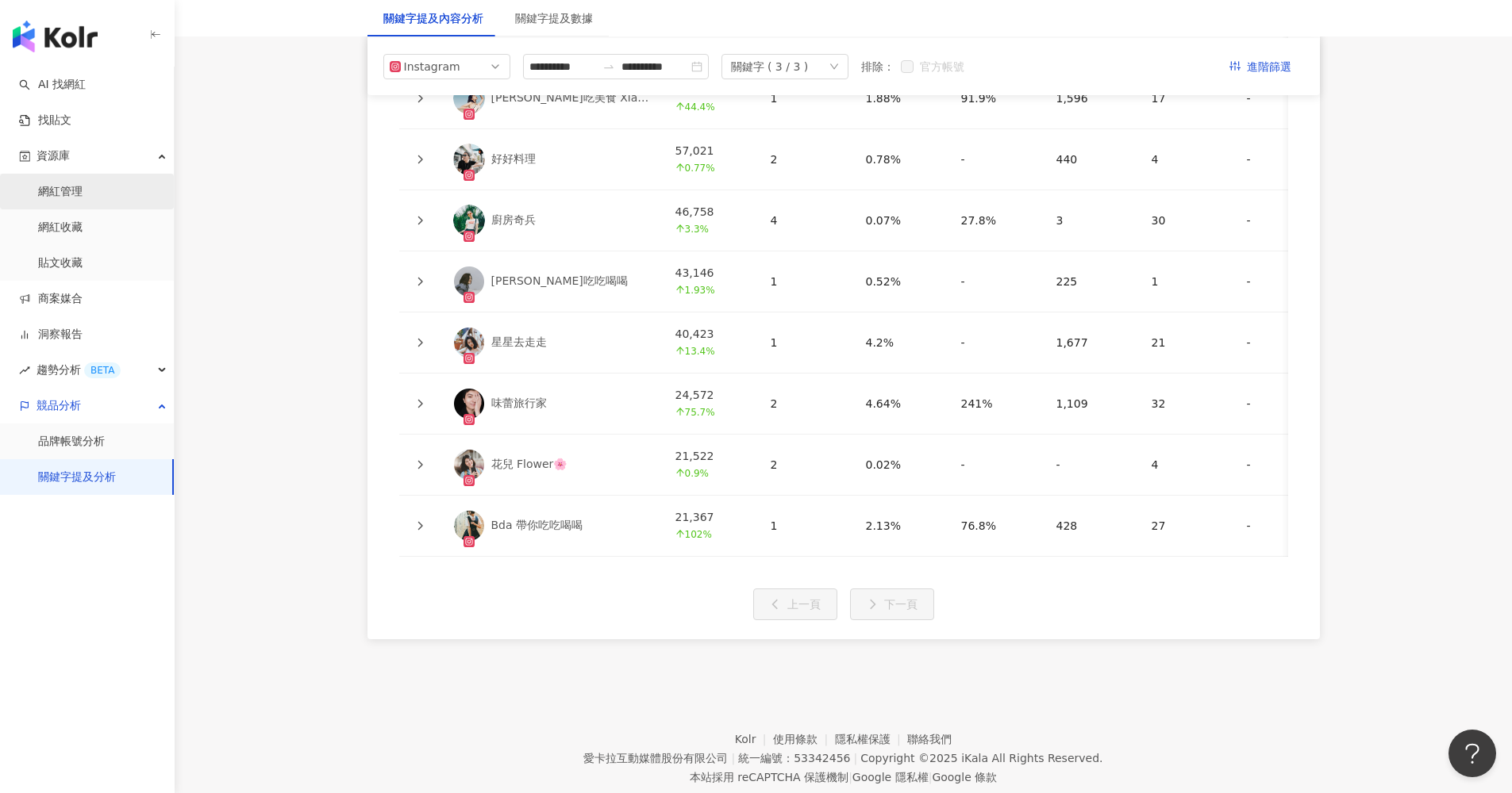
click at [83, 188] on link "網紅管理" at bounding box center [60, 192] width 44 height 16
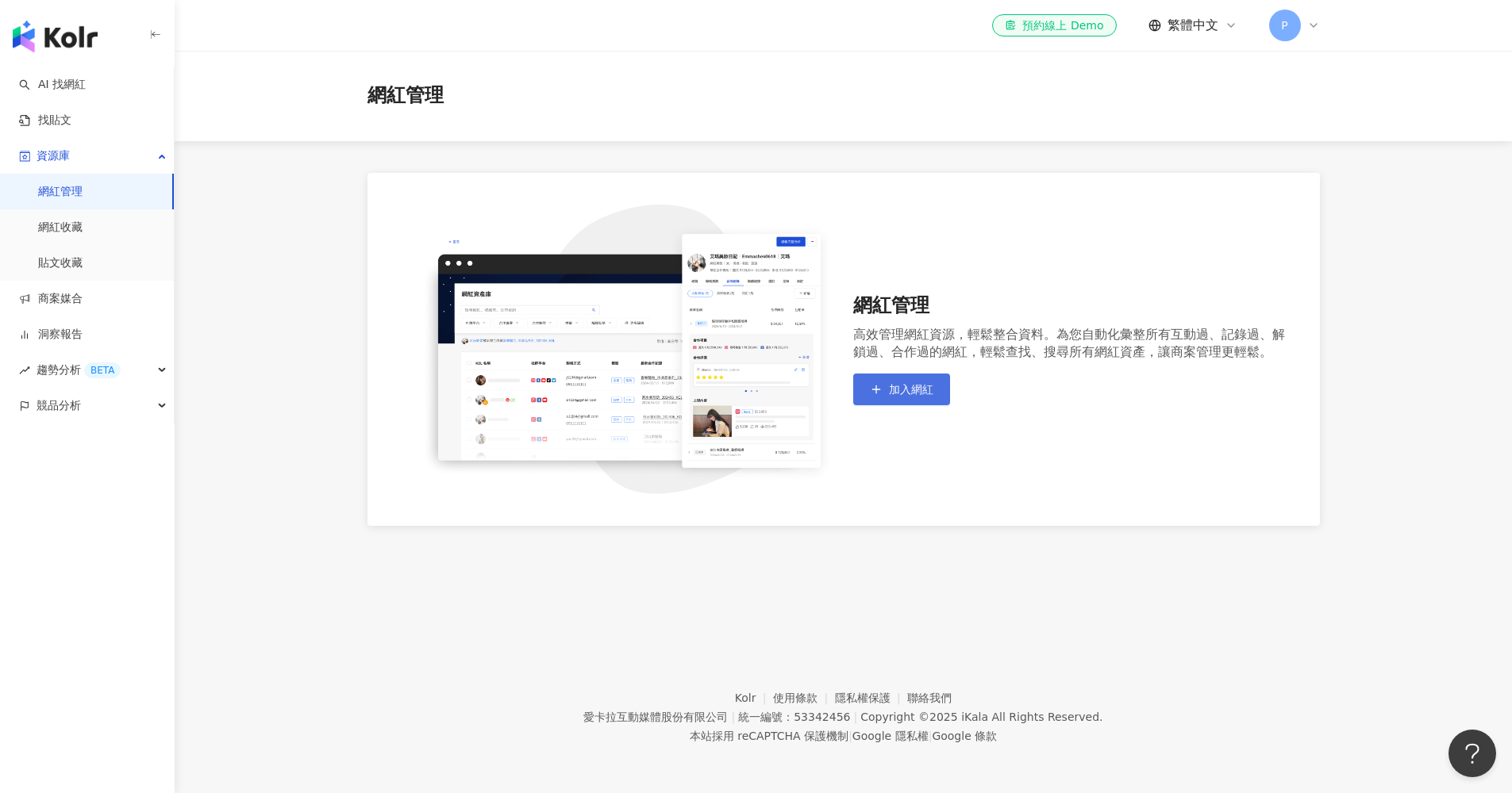
click at [877, 383] on span "button" at bounding box center [876, 390] width 13 height 13
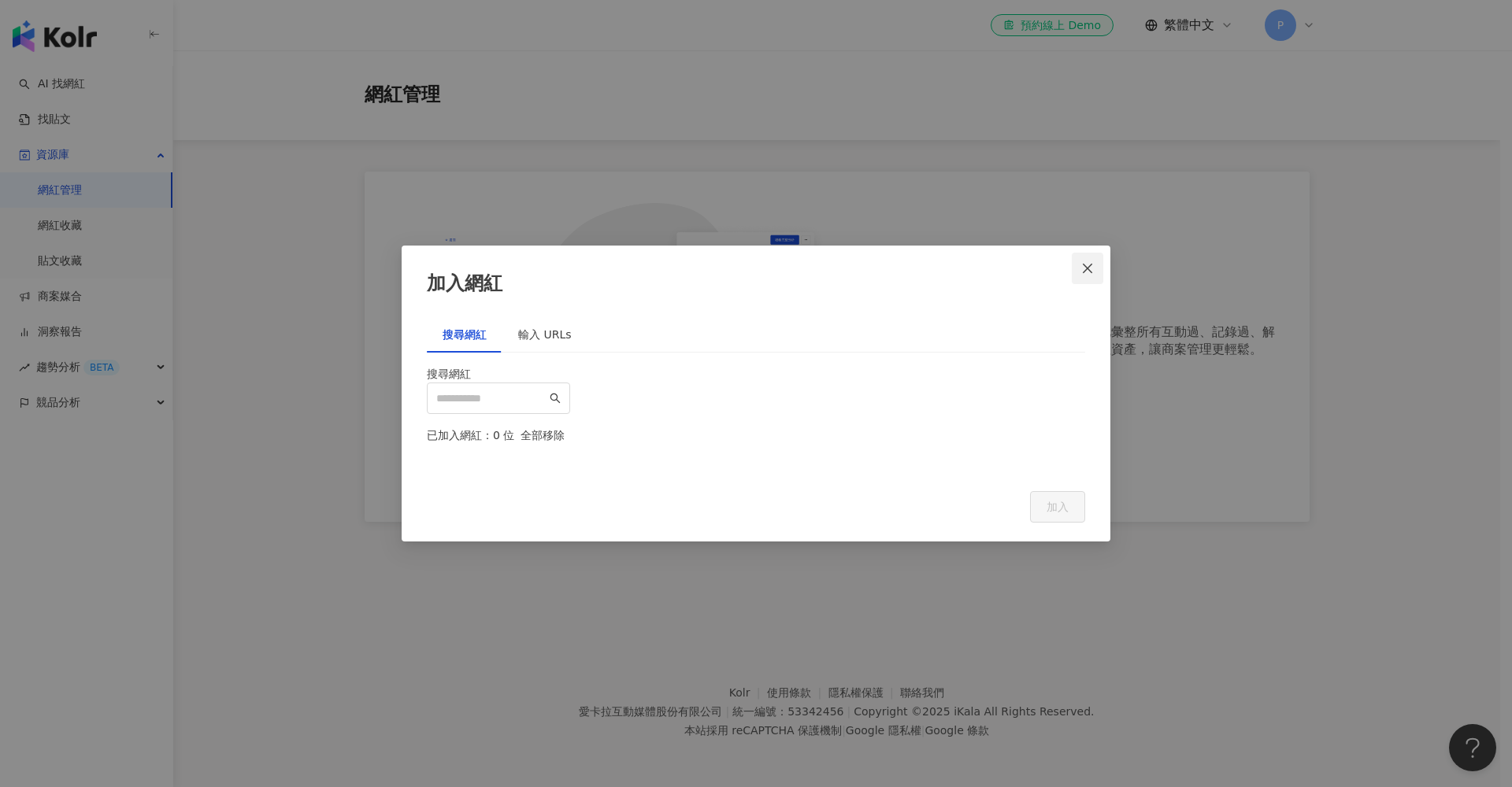
click at [1094, 262] on icon "close" at bounding box center [1087, 268] width 13 height 13
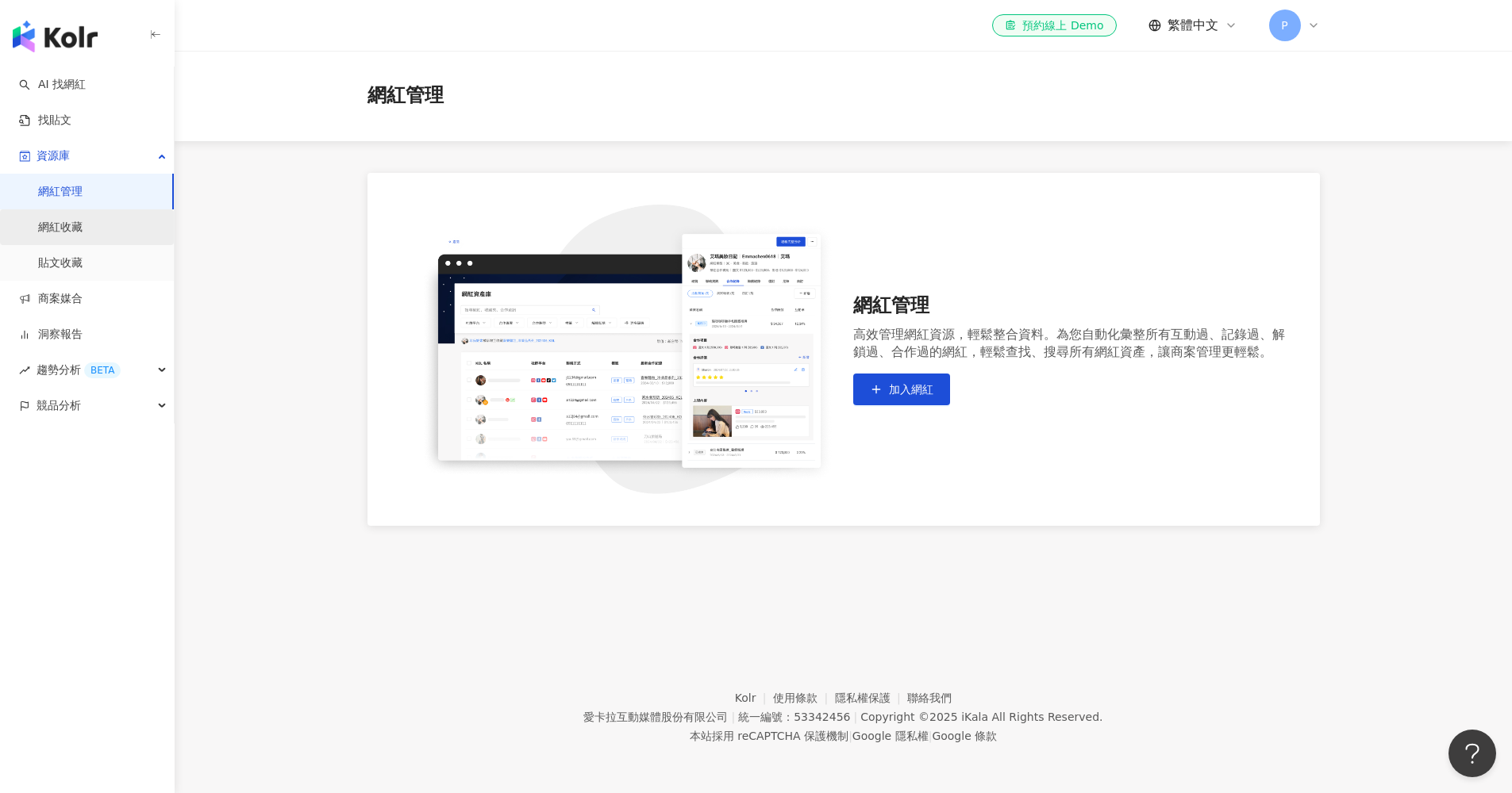
click at [69, 227] on link "網紅收藏" at bounding box center [60, 227] width 44 height 16
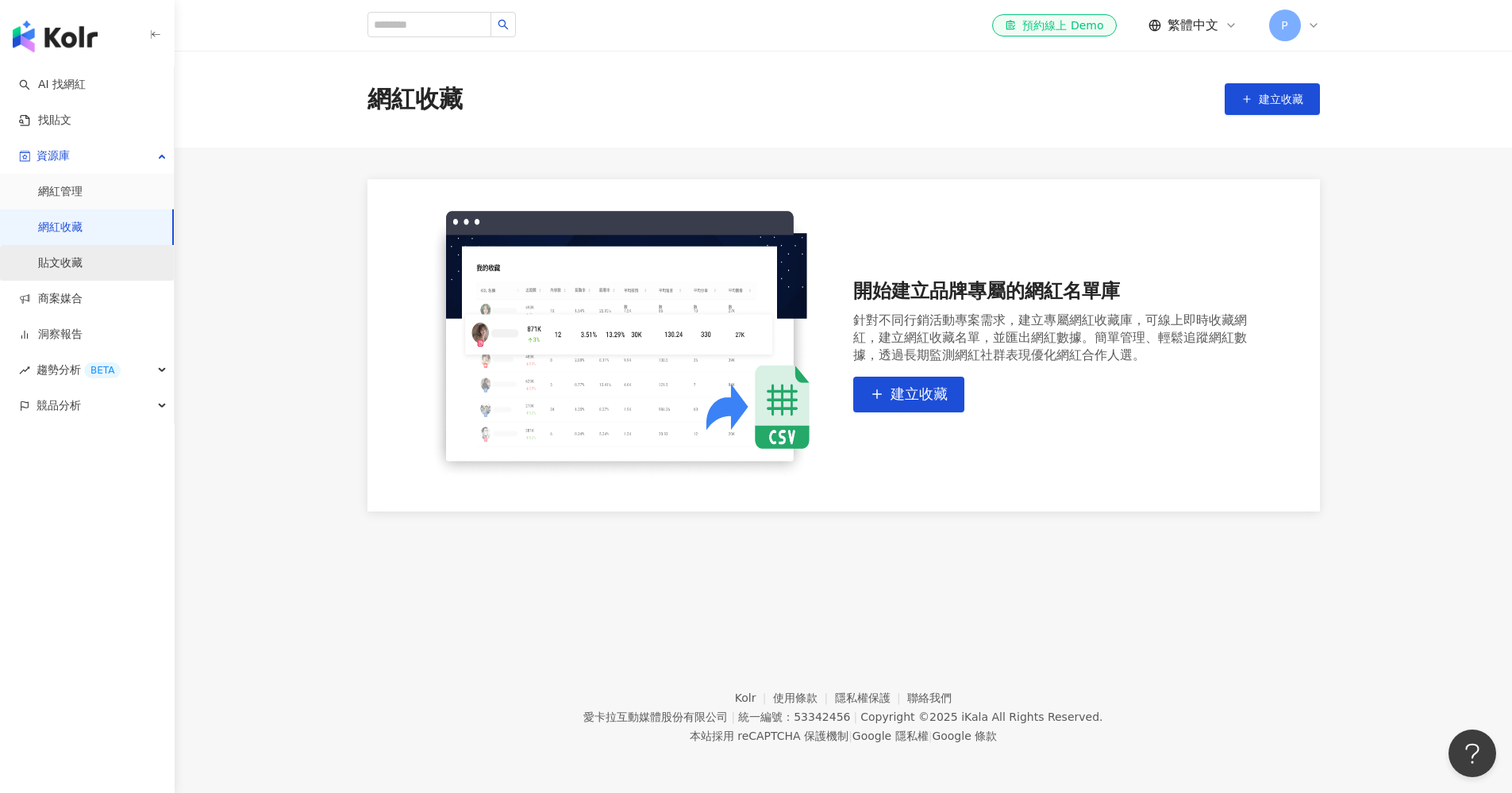
click at [64, 255] on link "貼文收藏" at bounding box center [60, 263] width 44 height 16
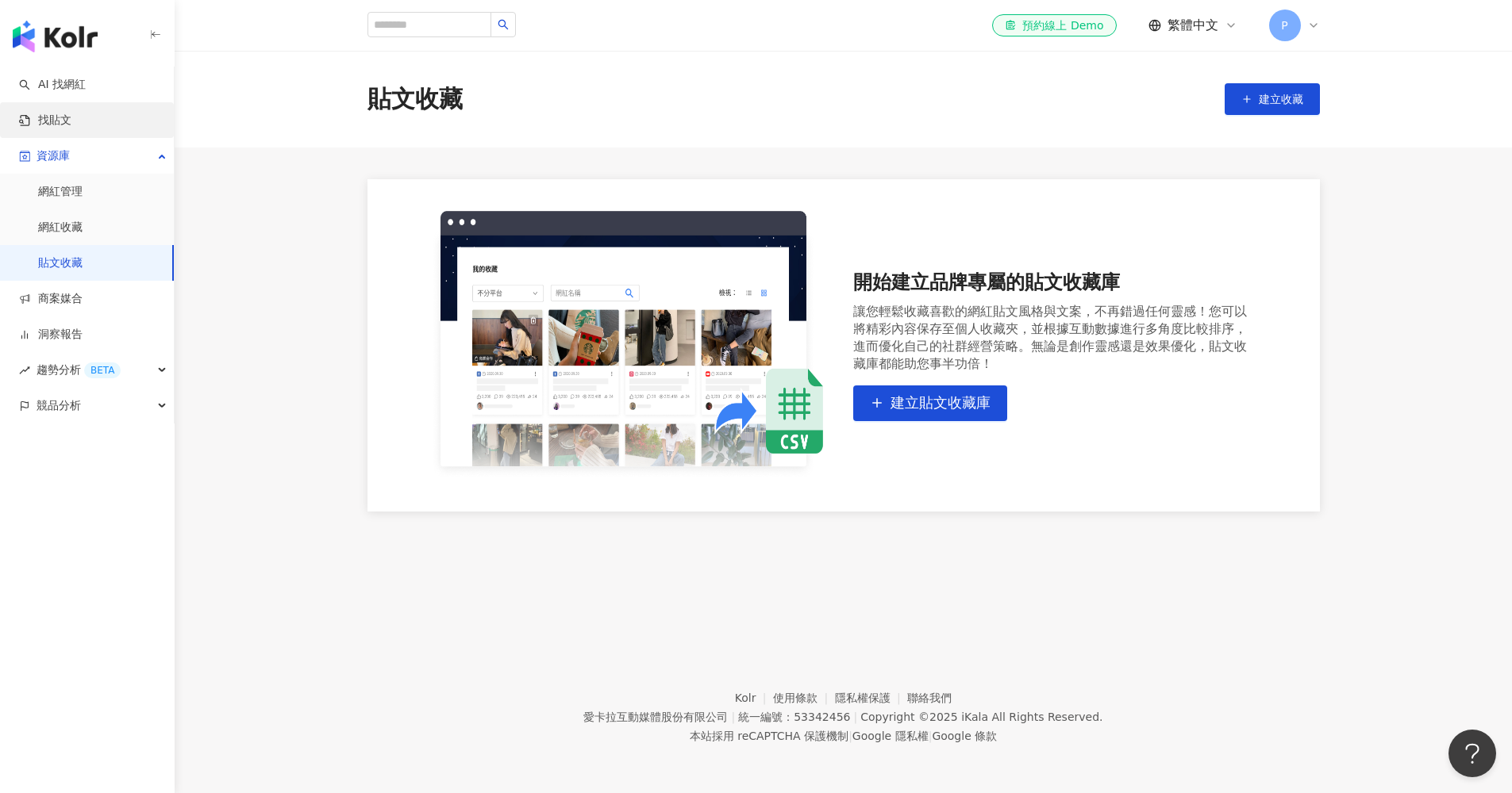
click at [53, 112] on link "找貼文" at bounding box center [45, 120] width 52 height 16
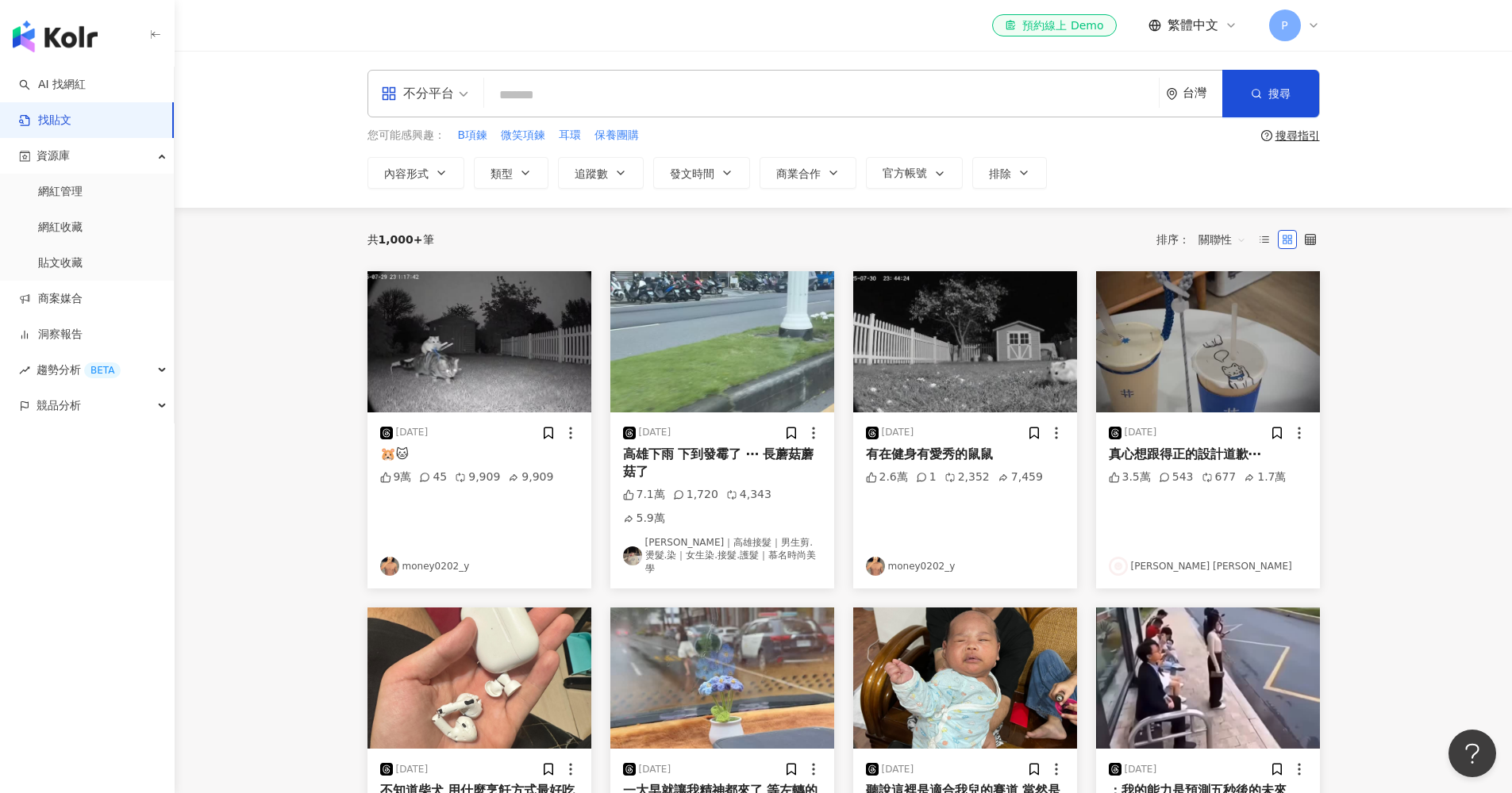
click at [623, 106] on input "search" at bounding box center [821, 94] width 662 height 34
click at [621, 143] on button "保養團購" at bounding box center [616, 136] width 46 height 17
type input "****"
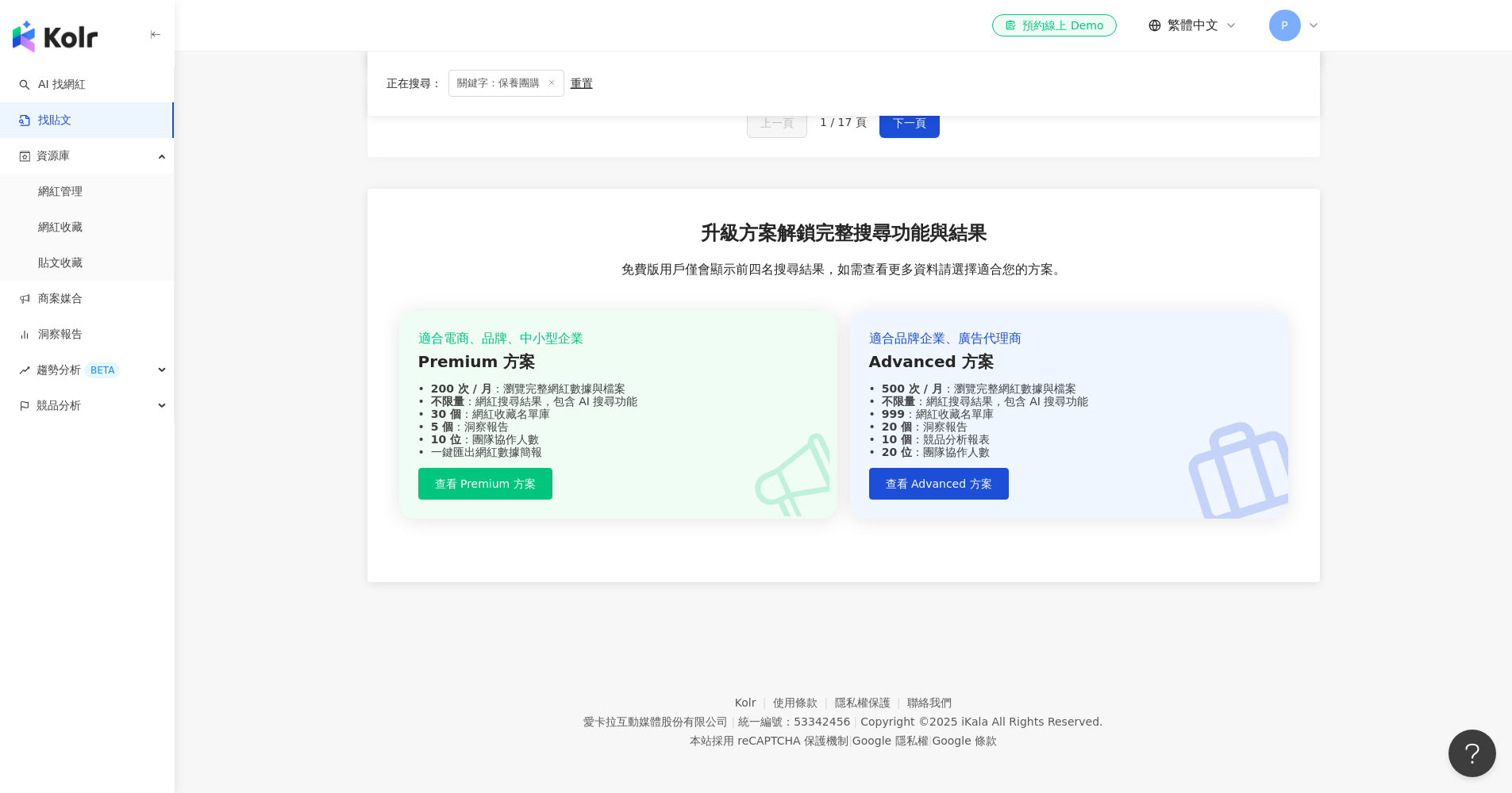
scroll to position [1010, 0]
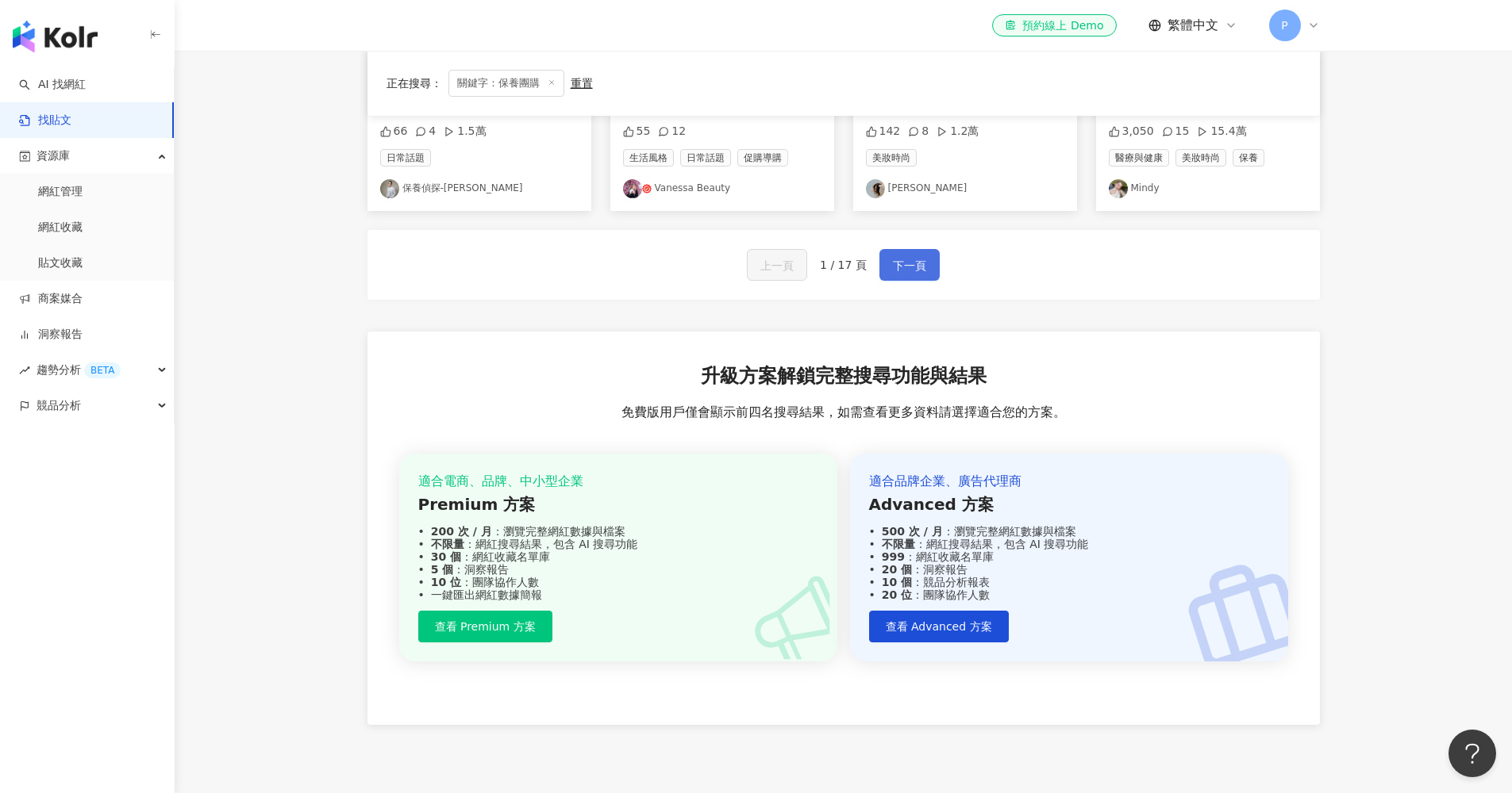
click at [902, 267] on span "下一頁" at bounding box center [909, 266] width 33 height 19
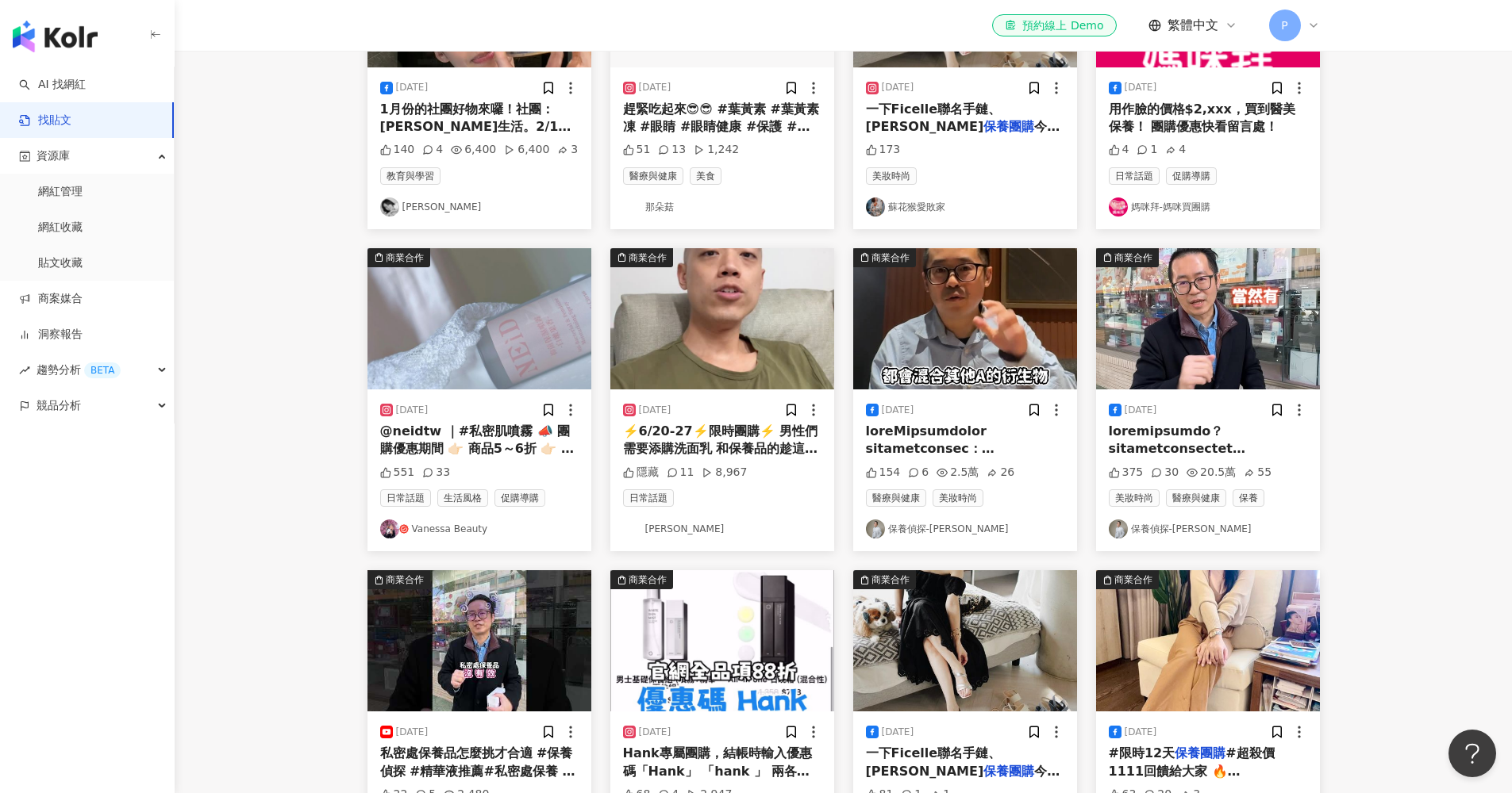
scroll to position [0, 0]
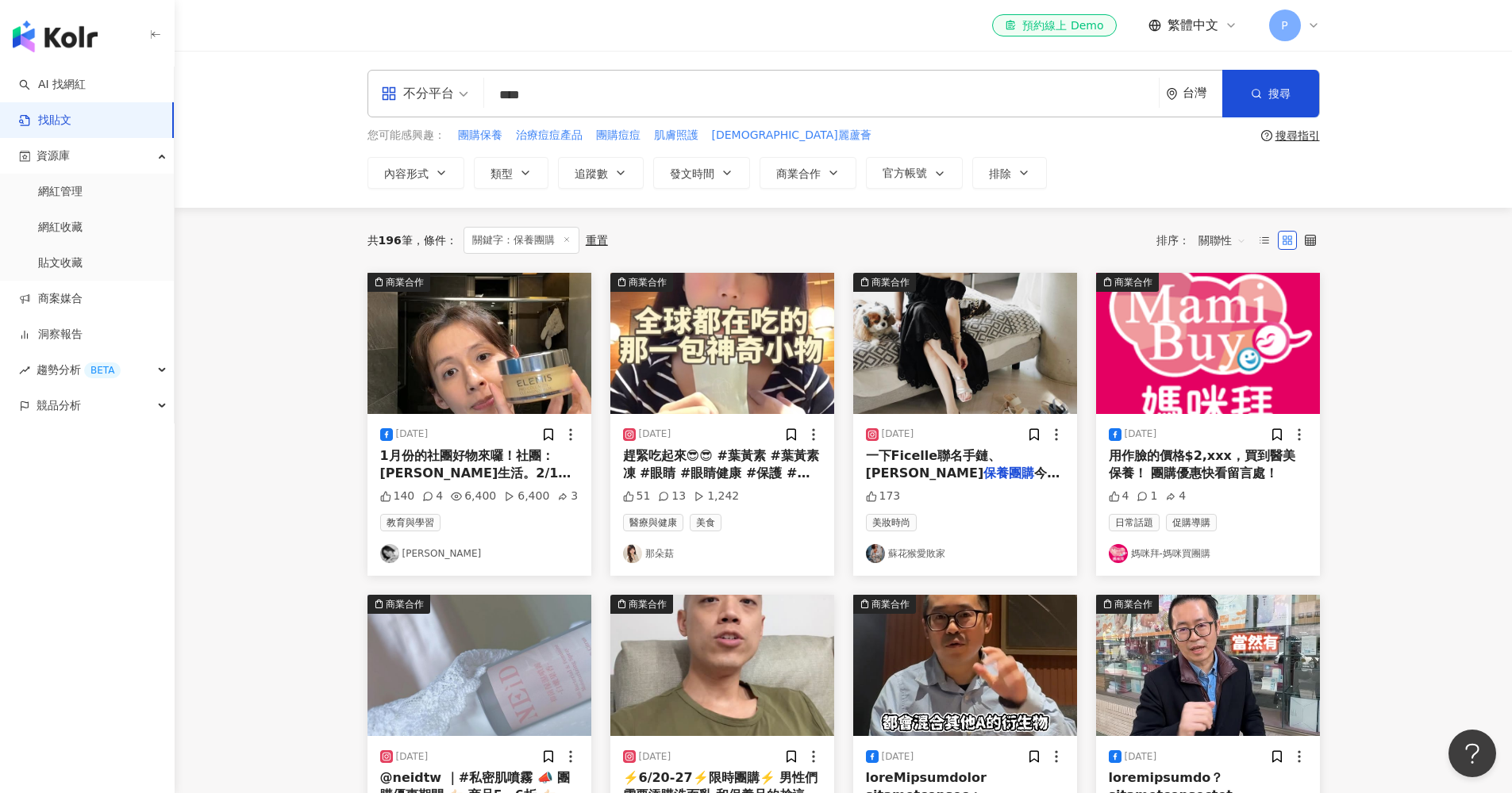
drag, startPoint x: 590, startPoint y: 104, endPoint x: 473, endPoint y: 66, distance: 123.0
click at [460, 85] on div "不分平台 保養團購 **** 台灣 搜尋" at bounding box center [844, 93] width 952 height 48
click at [1130, 95] on button "搜尋" at bounding box center [1270, 93] width 97 height 48
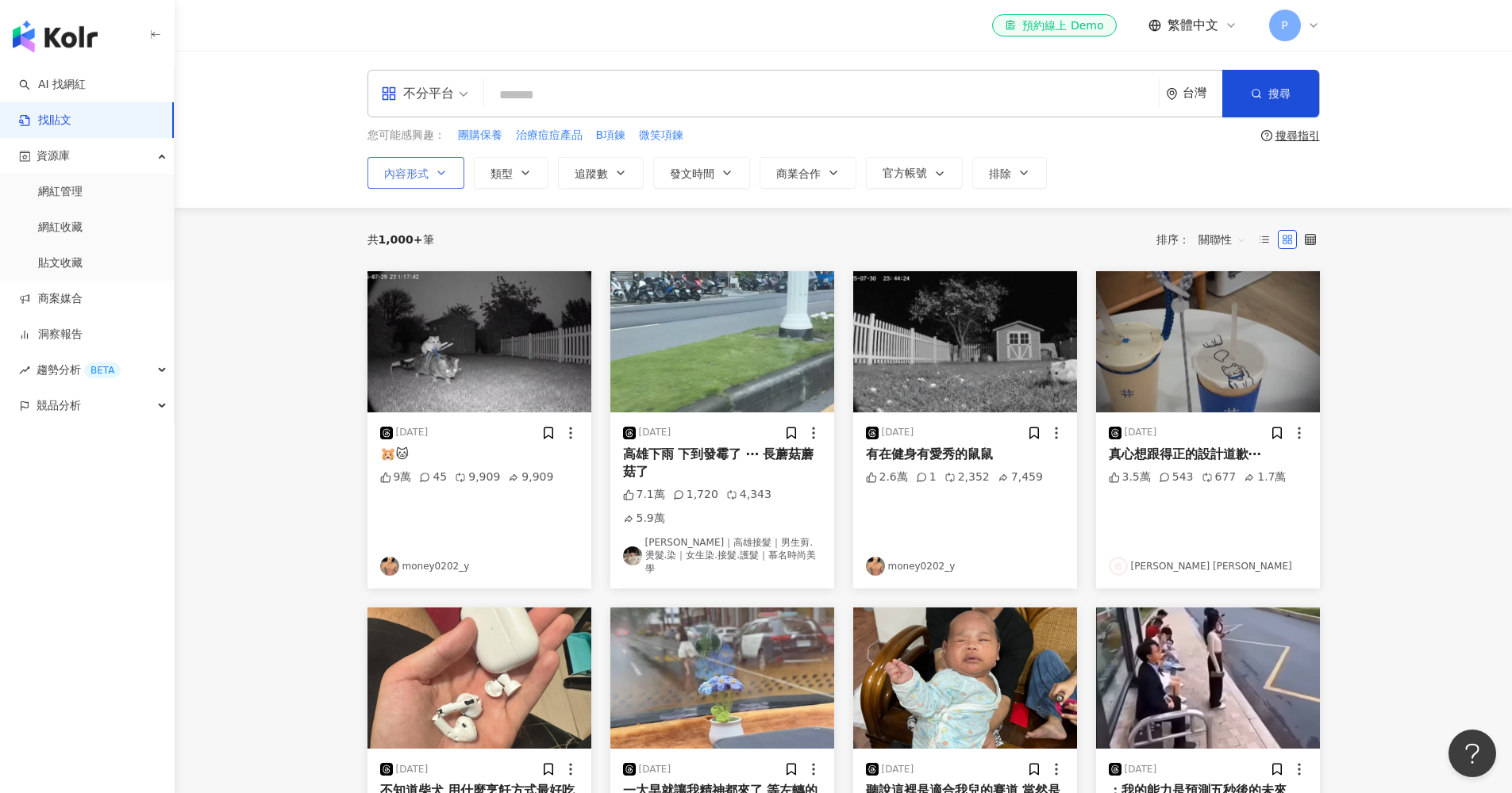
click at [400, 175] on span "內容形式" at bounding box center [406, 173] width 44 height 13
click at [914, 176] on span "官方帳號" at bounding box center [904, 173] width 44 height 13
click at [990, 175] on span "排除" at bounding box center [999, 173] width 22 height 13
click at [821, 214] on div "共 1,000+ 筆 排序： 關聯性" at bounding box center [844, 240] width 952 height 64
